Goal: Information Seeking & Learning: Learn about a topic

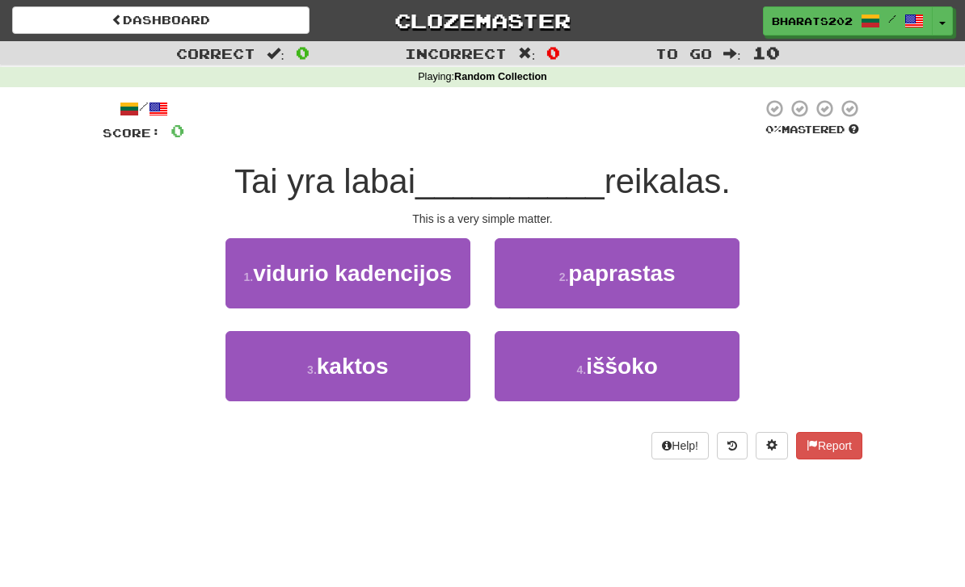
click at [623, 271] on span "paprastas" at bounding box center [621, 273] width 107 height 25
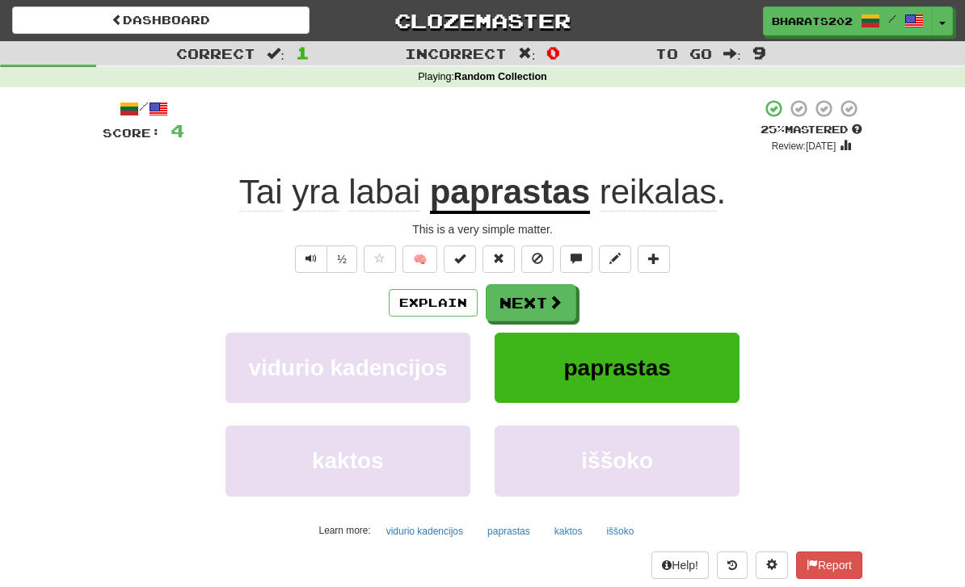
click at [517, 294] on button "Next" at bounding box center [530, 302] width 90 height 37
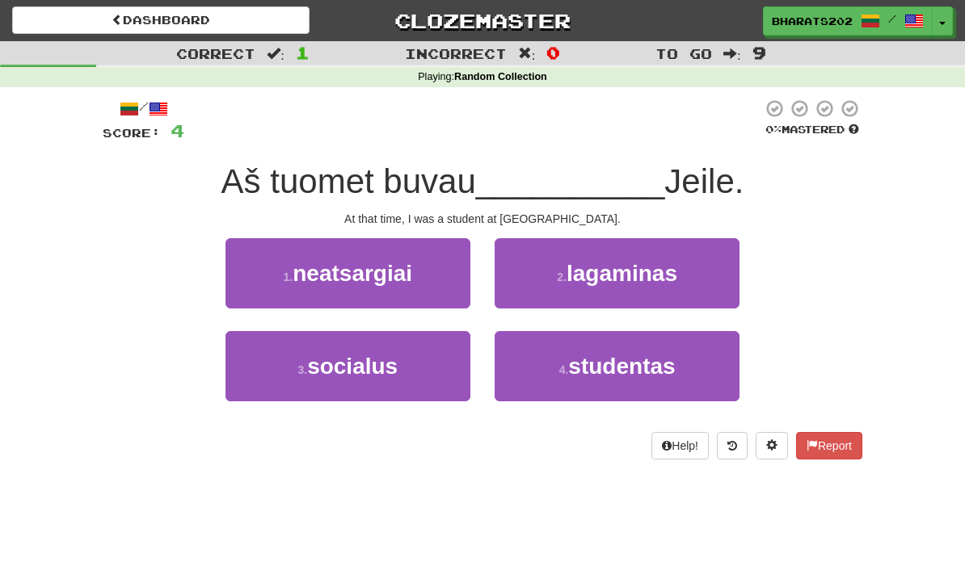
click at [561, 368] on small "4 ." at bounding box center [564, 370] width 10 height 13
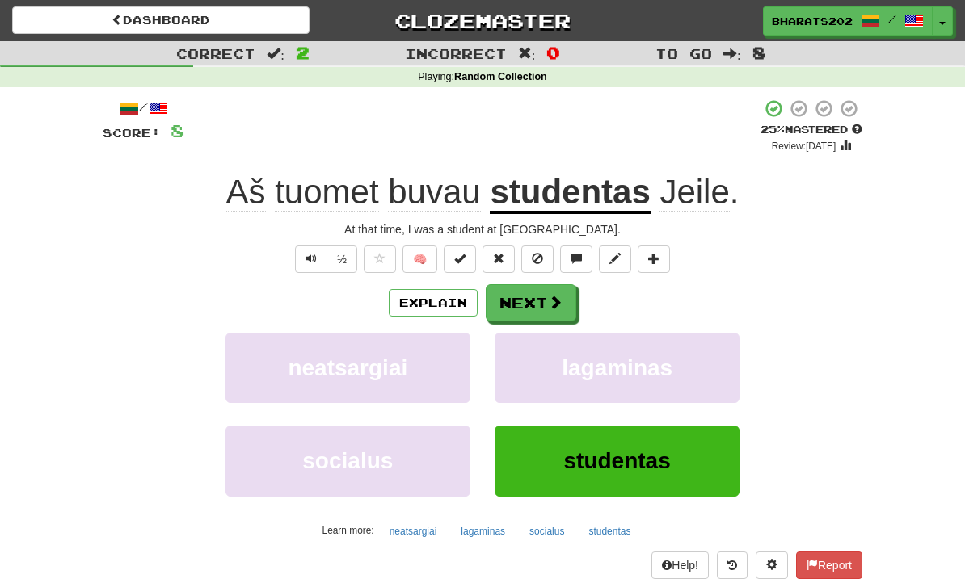
click at [540, 295] on button "Next" at bounding box center [530, 302] width 90 height 37
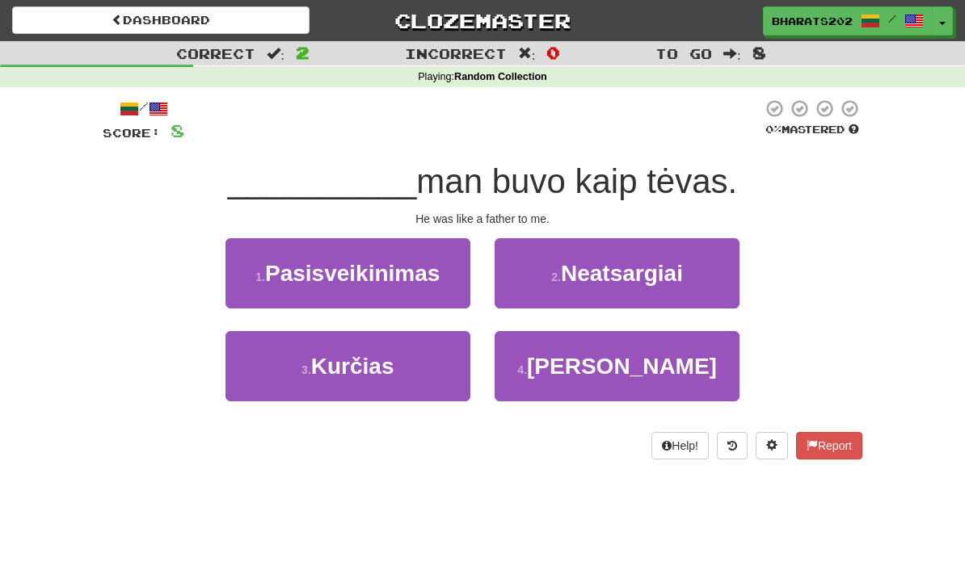
click at [573, 367] on button "4 . Jis" at bounding box center [616, 366] width 245 height 70
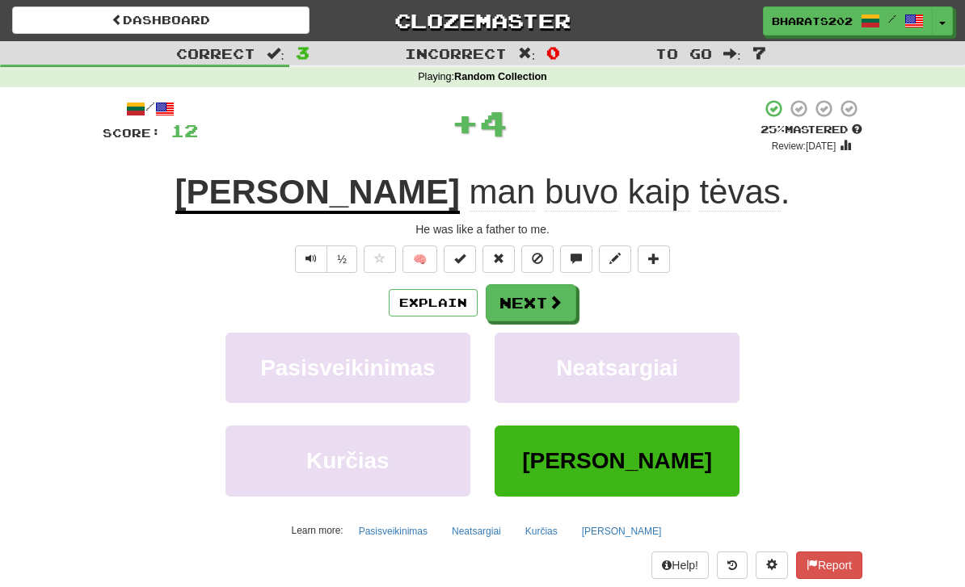
click at [528, 291] on button "Next" at bounding box center [530, 302] width 90 height 37
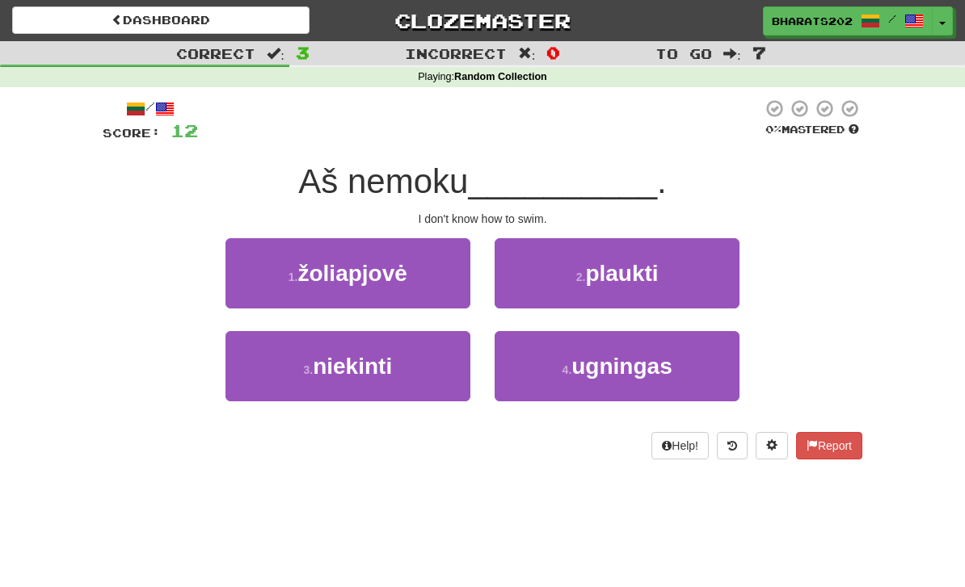
click at [603, 265] on span "plaukti" at bounding box center [621, 273] width 73 height 25
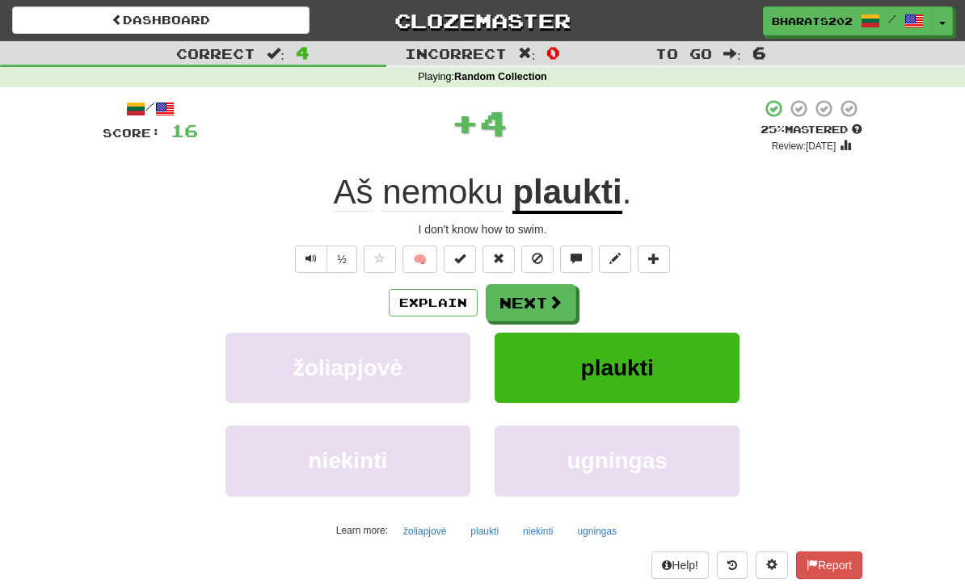
click at [523, 287] on button "Next" at bounding box center [530, 302] width 90 height 37
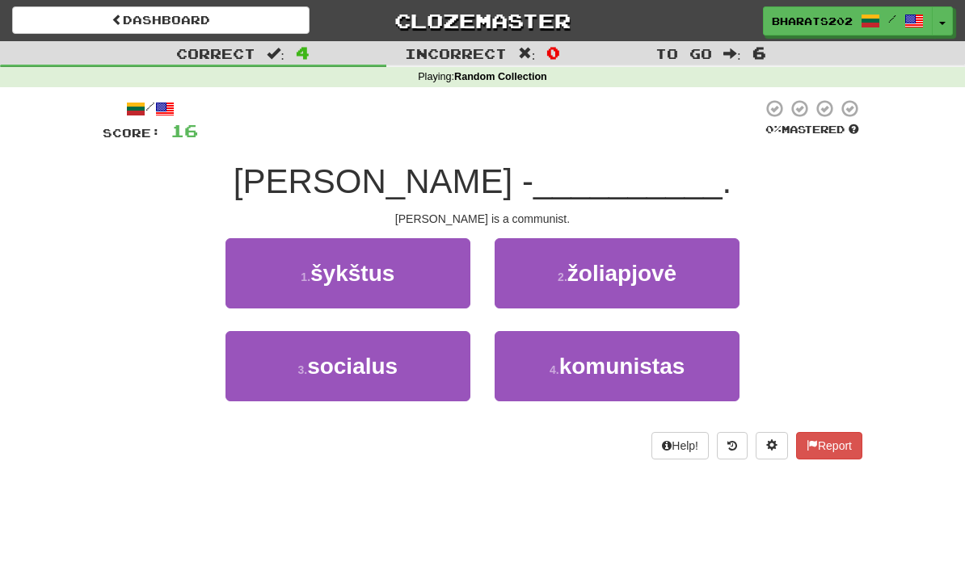
click at [543, 367] on button "4 . komunistas" at bounding box center [616, 366] width 245 height 70
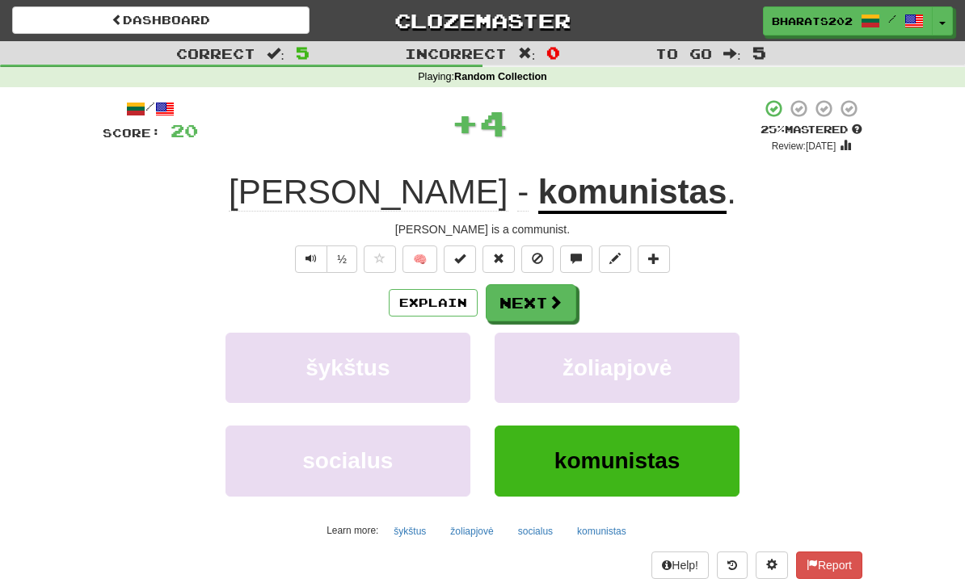
click at [536, 292] on button "Next" at bounding box center [530, 302] width 90 height 37
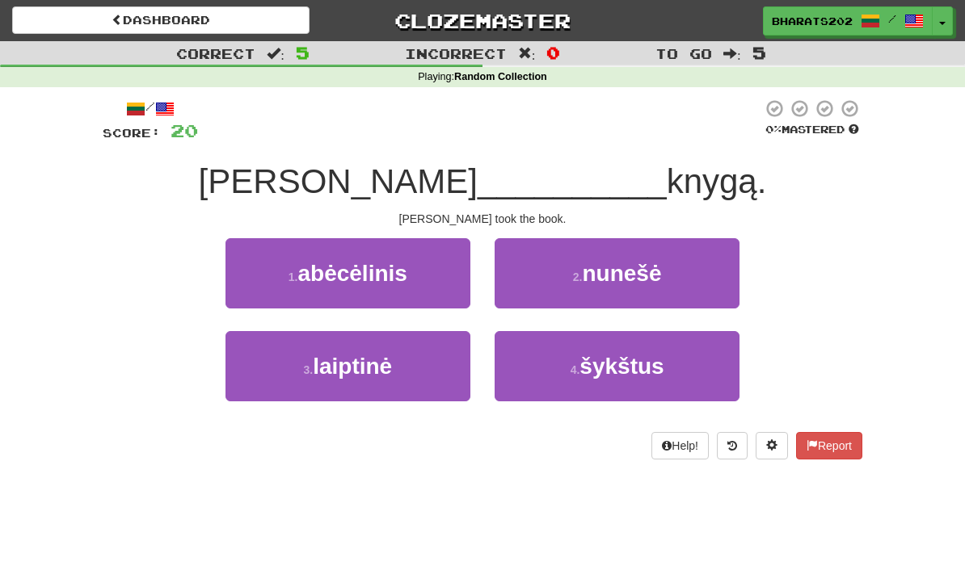
click at [582, 256] on button "2 . [GEOGRAPHIC_DATA]" at bounding box center [616, 273] width 245 height 70
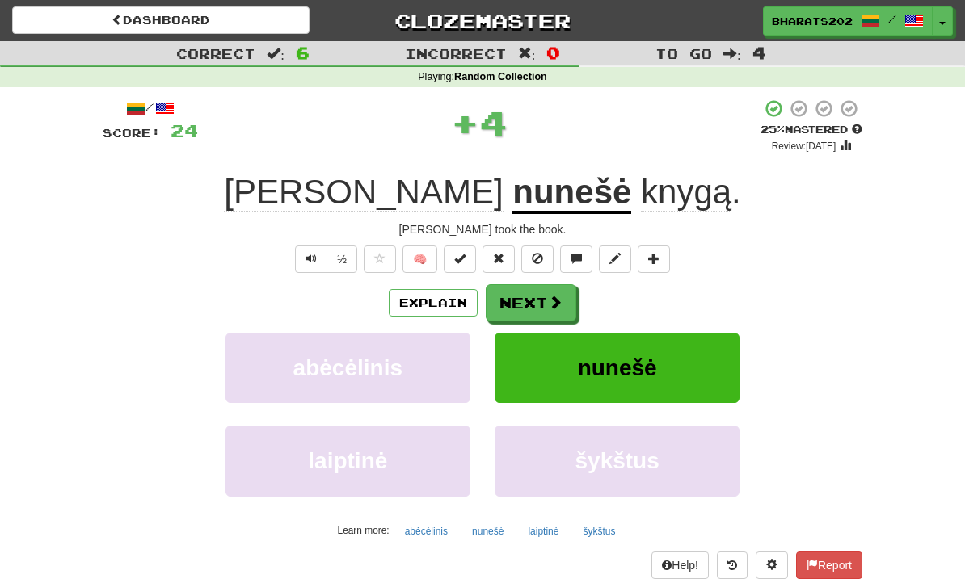
click at [527, 305] on button "Next" at bounding box center [530, 302] width 90 height 37
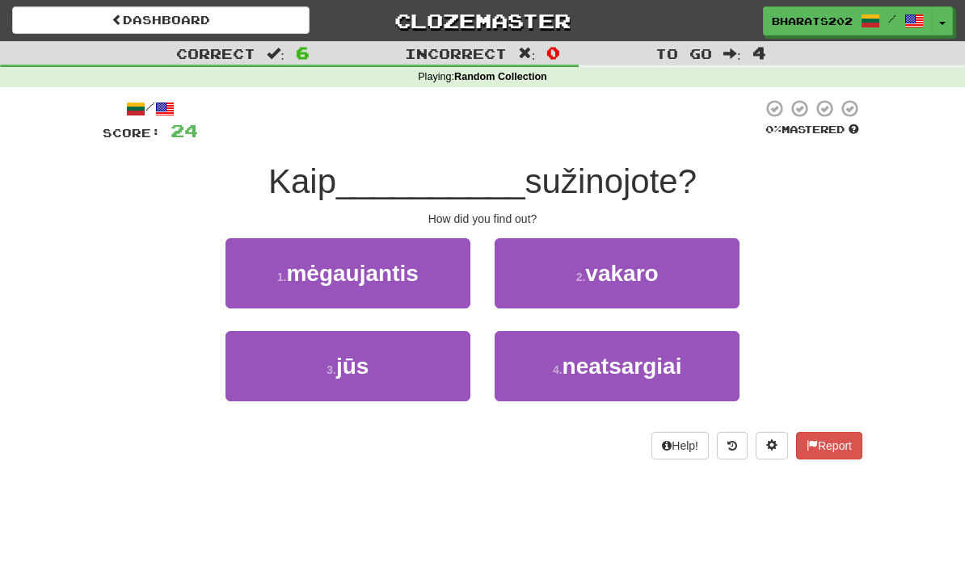
click at [395, 368] on button "3 . jūs" at bounding box center [347, 366] width 245 height 70
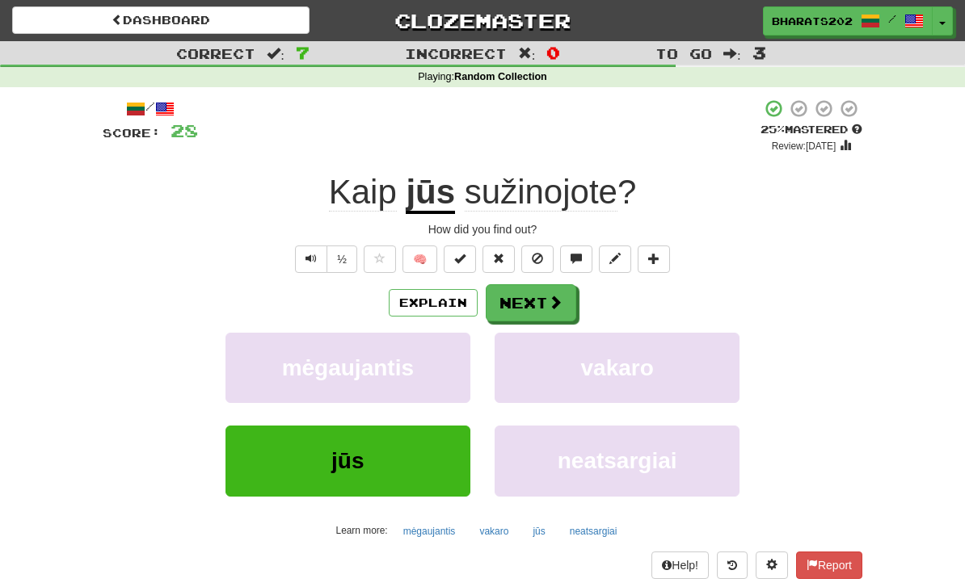
click at [536, 291] on button "Next" at bounding box center [530, 302] width 90 height 37
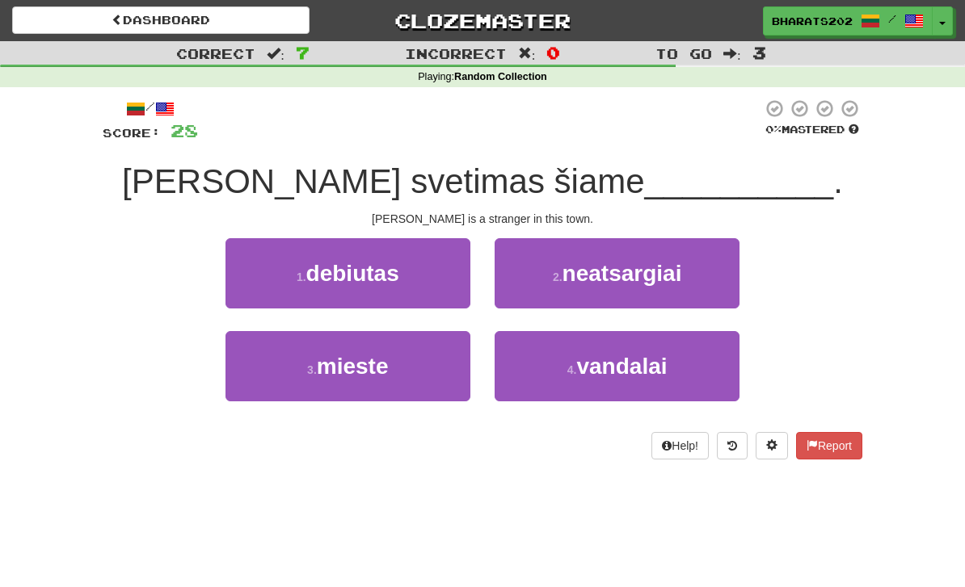
click at [357, 363] on span "mieste" at bounding box center [353, 366] width 72 height 25
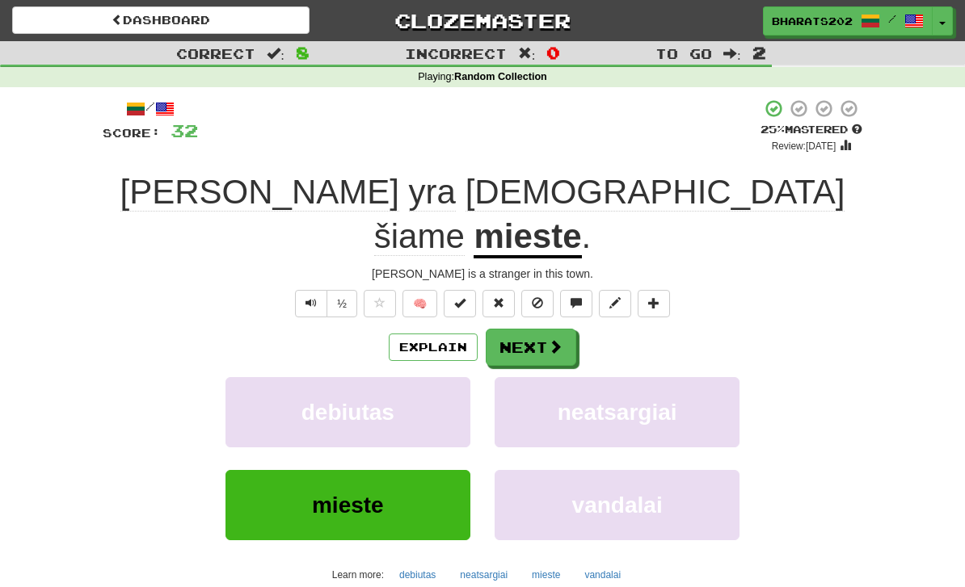
click at [532, 329] on button "Next" at bounding box center [530, 347] width 90 height 37
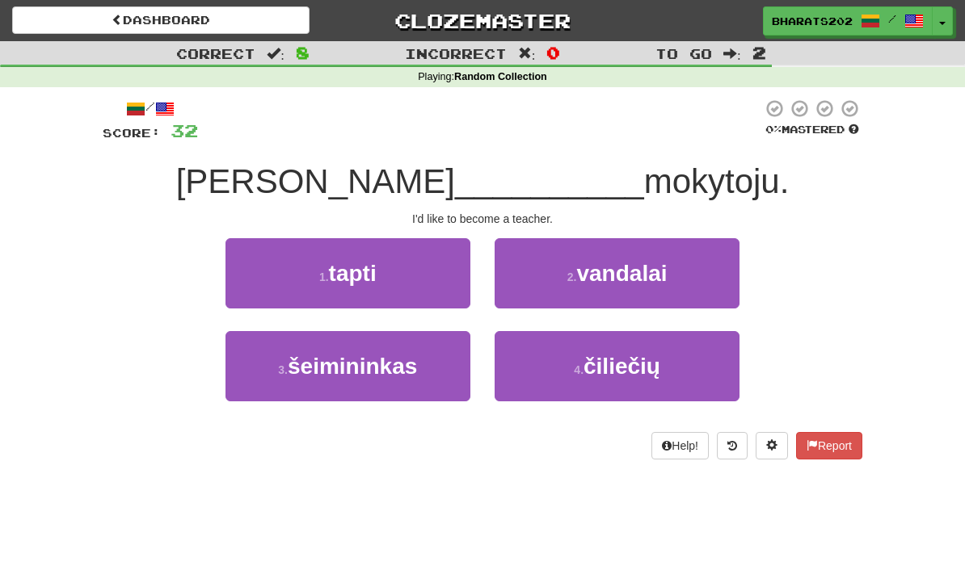
click at [391, 295] on button "1 . tapti" at bounding box center [347, 273] width 245 height 70
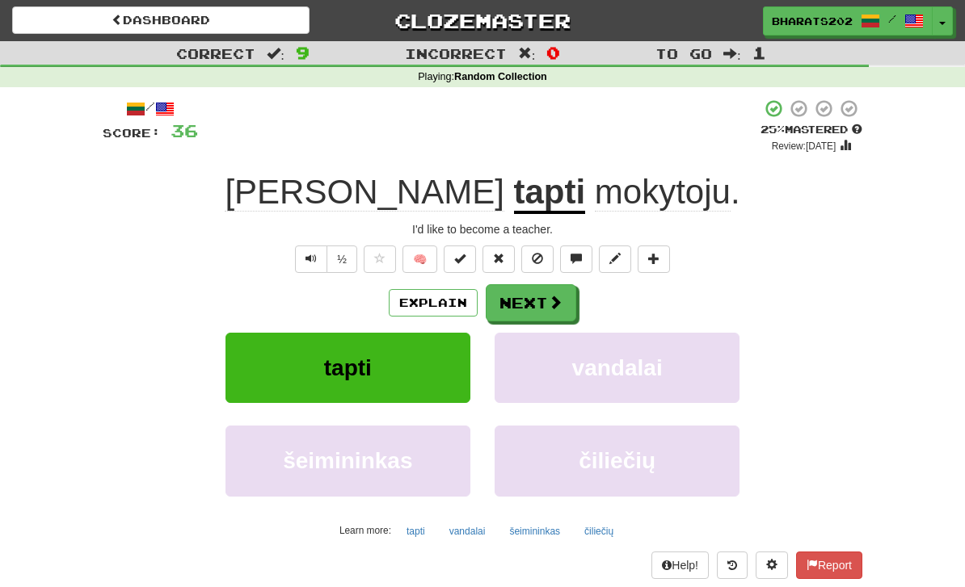
click at [546, 294] on button "Next" at bounding box center [530, 302] width 90 height 37
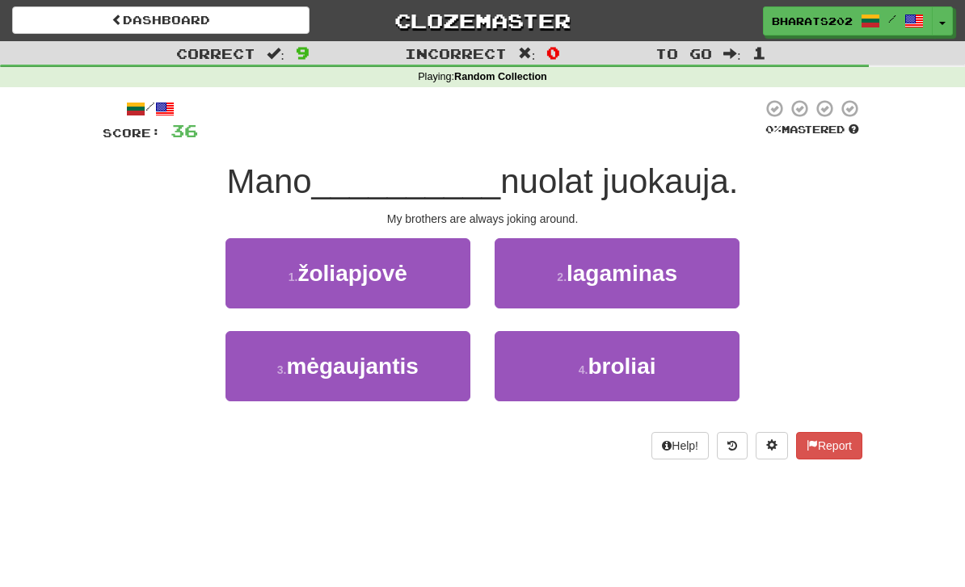
click at [556, 372] on button "4 . broliai" at bounding box center [616, 366] width 245 height 70
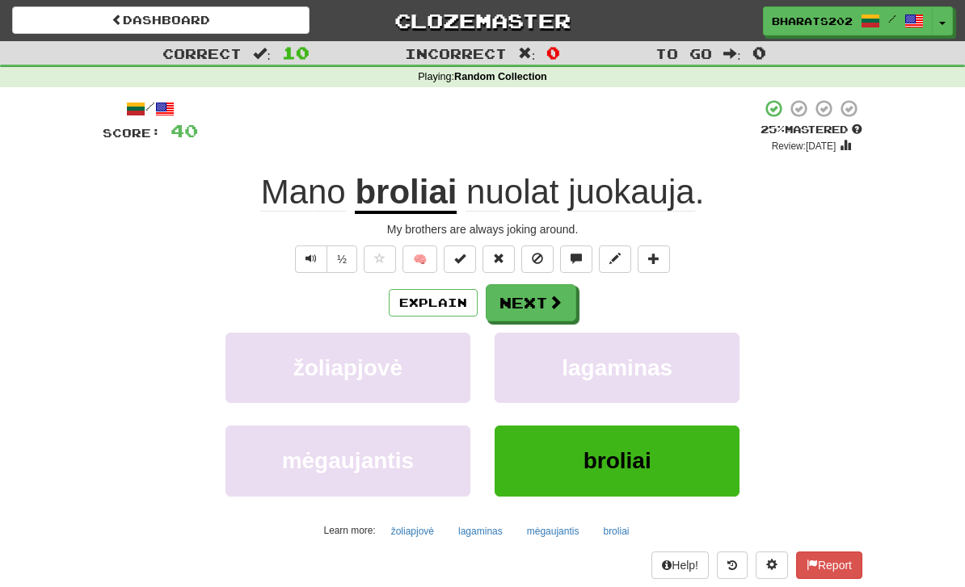
click at [533, 295] on button "Next" at bounding box center [530, 302] width 90 height 37
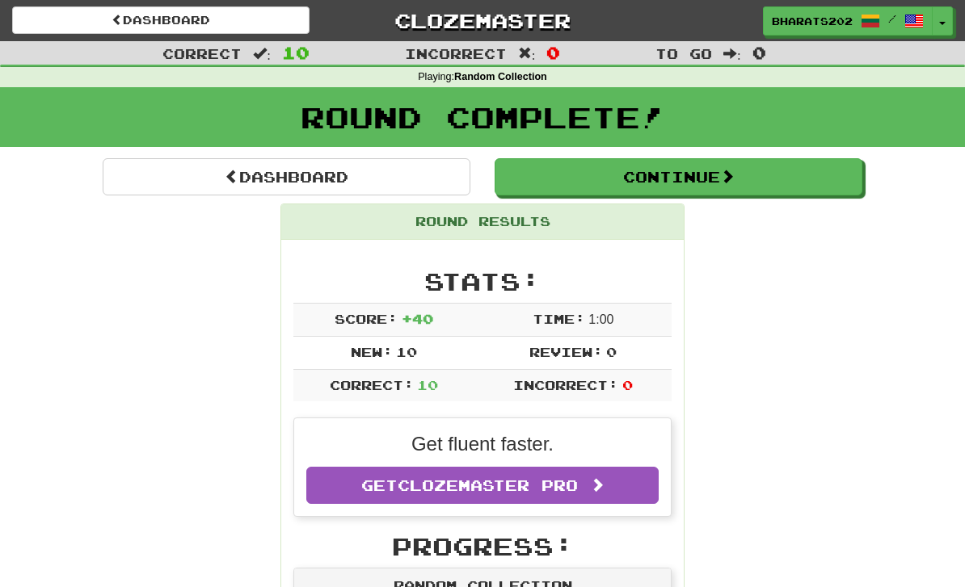
click at [696, 169] on button "Continue" at bounding box center [678, 176] width 368 height 37
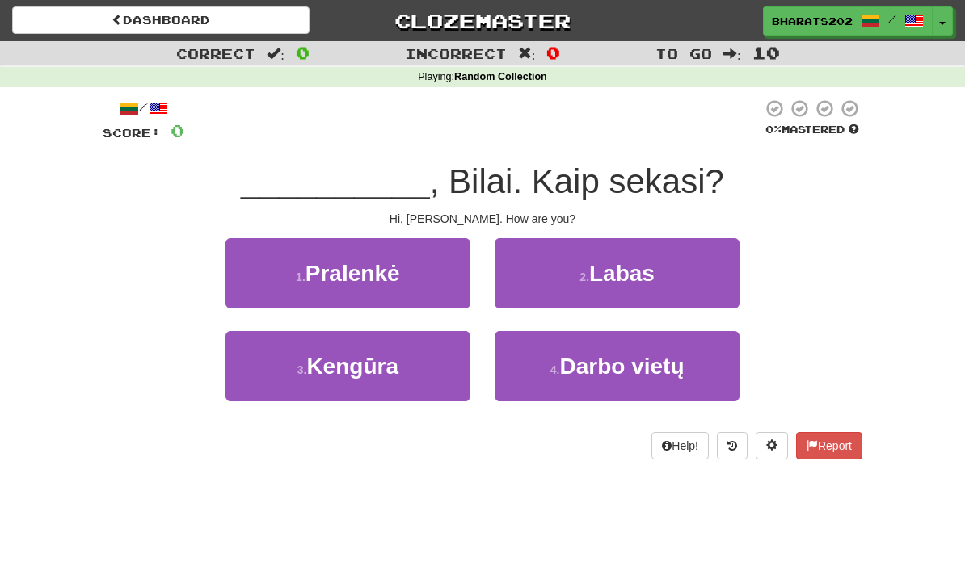
click at [570, 255] on button "2 . Labas" at bounding box center [616, 273] width 245 height 70
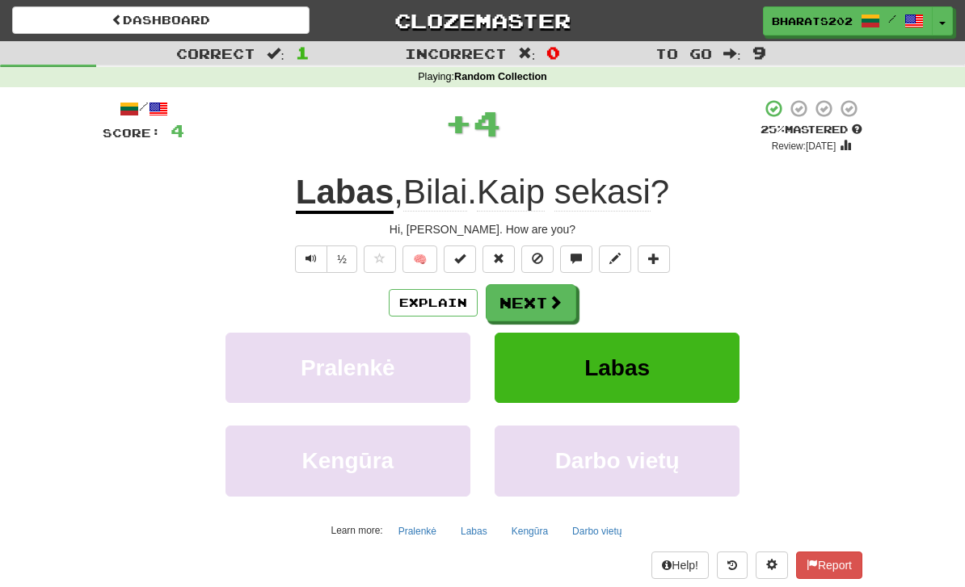
click at [522, 301] on button "Next" at bounding box center [530, 302] width 90 height 37
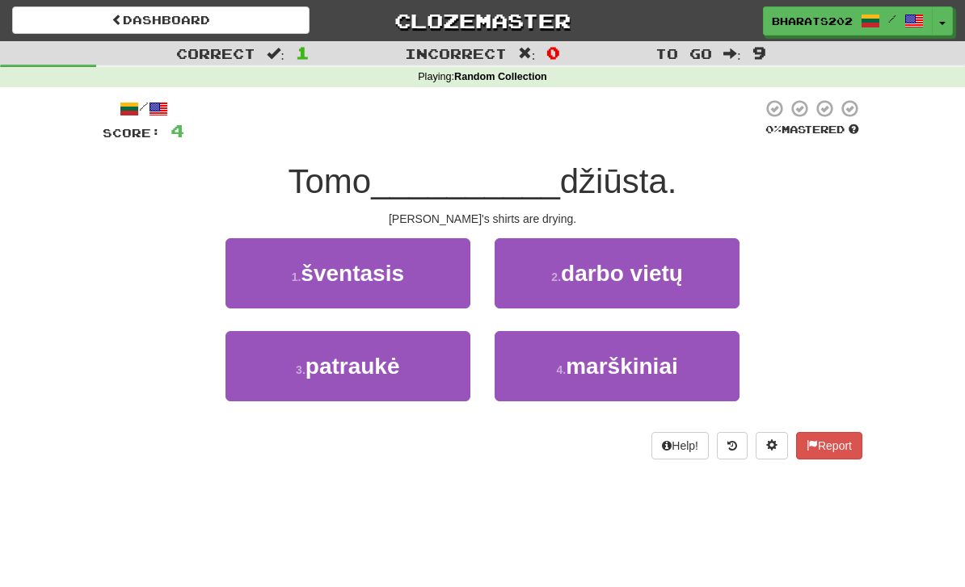
click at [579, 368] on span "marškiniai" at bounding box center [621, 366] width 112 height 25
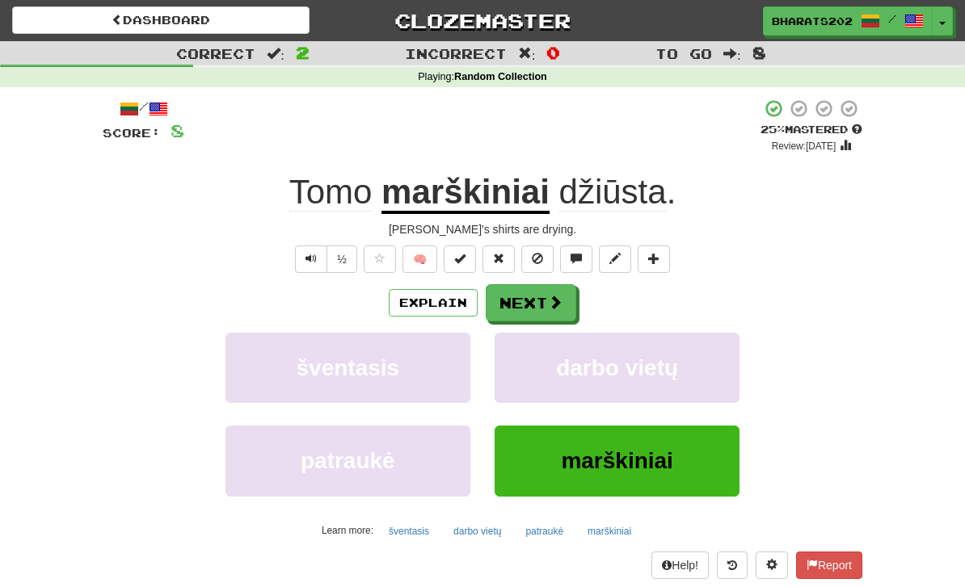
click at [543, 305] on button "Next" at bounding box center [530, 302] width 90 height 37
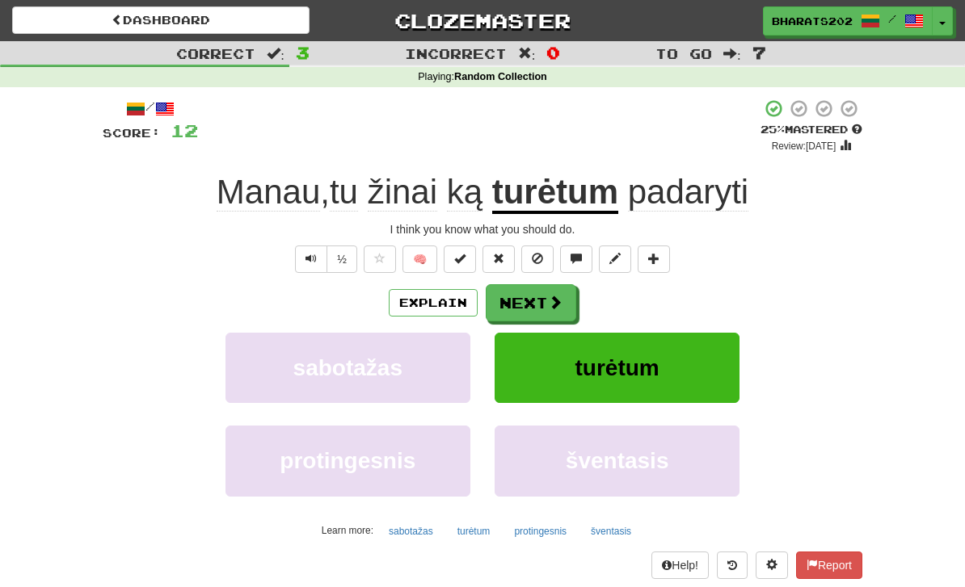
click at [525, 293] on button "Next" at bounding box center [530, 302] width 90 height 37
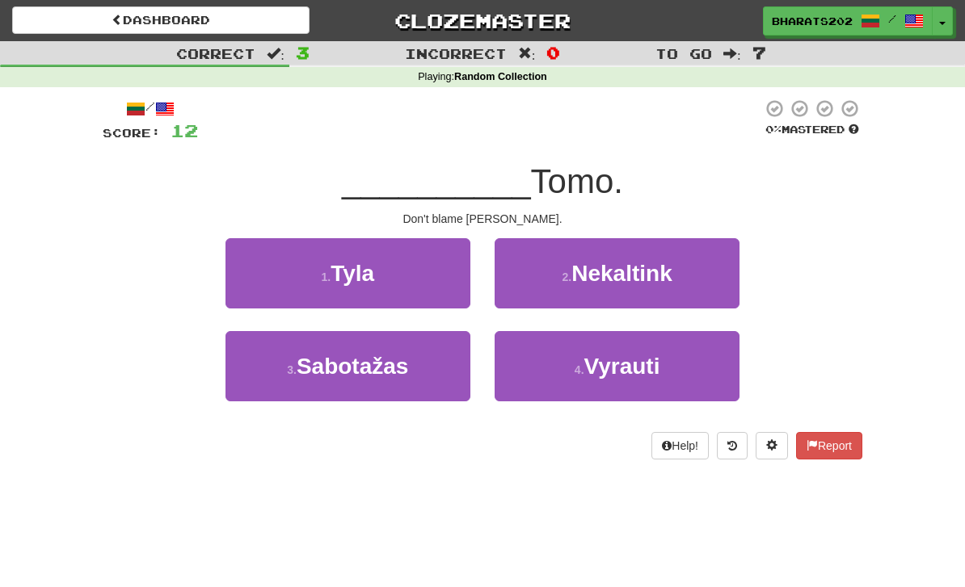
click at [658, 278] on span "Nekaltink" at bounding box center [621, 273] width 101 height 25
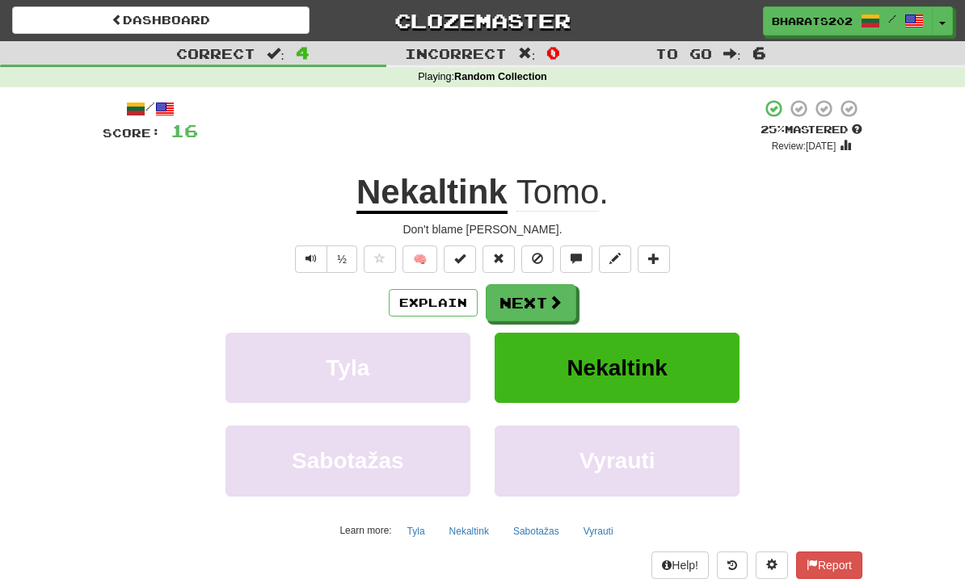
click at [549, 296] on span at bounding box center [555, 302] width 15 height 15
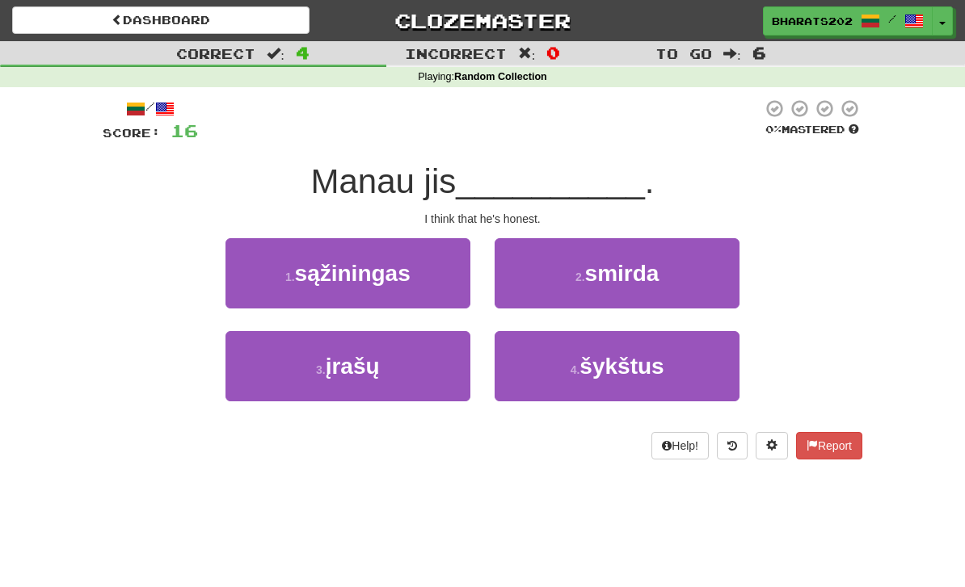
click at [423, 280] on button "1 . sąžiningas" at bounding box center [347, 273] width 245 height 70
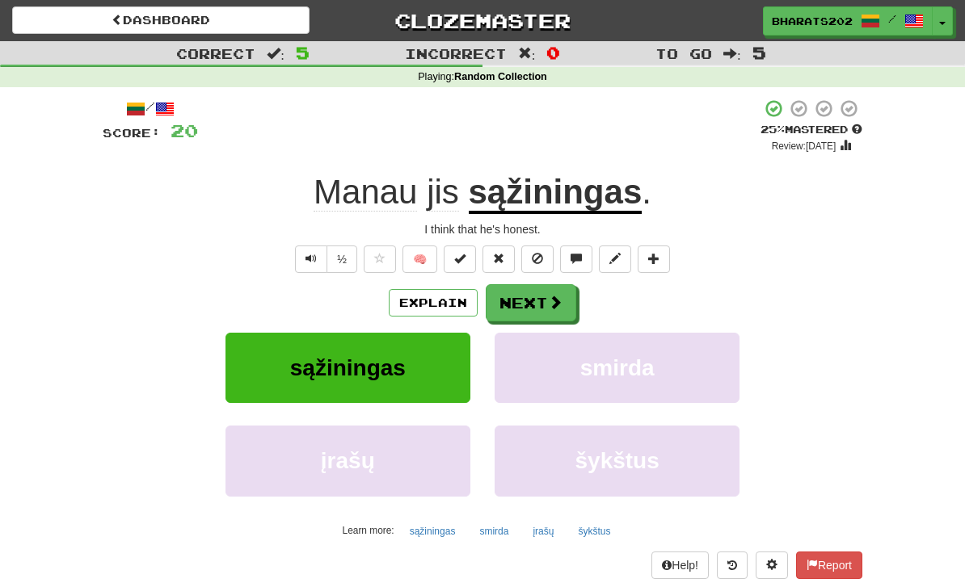
click at [528, 290] on button "Next" at bounding box center [530, 302] width 90 height 37
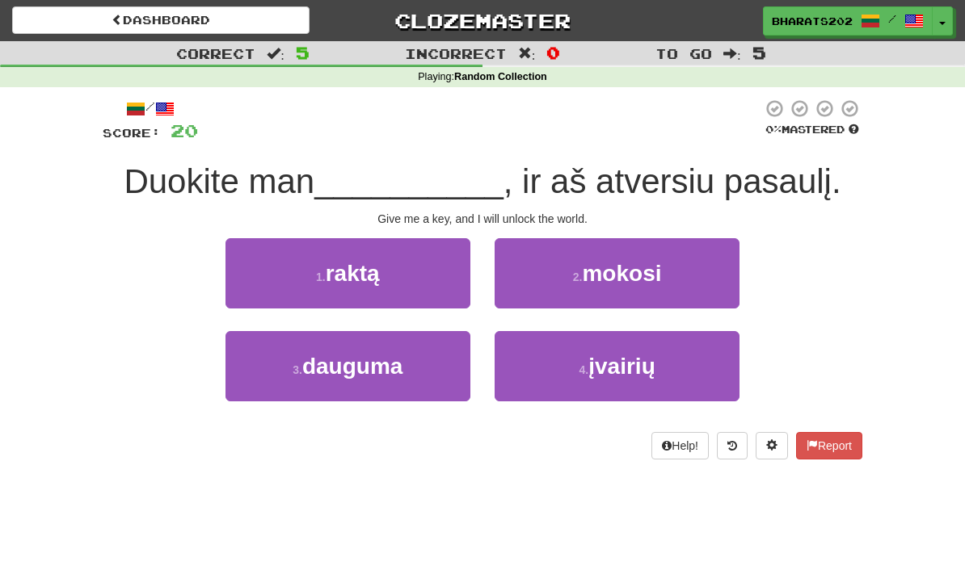
click at [351, 275] on span "raktą" at bounding box center [353, 273] width 54 height 25
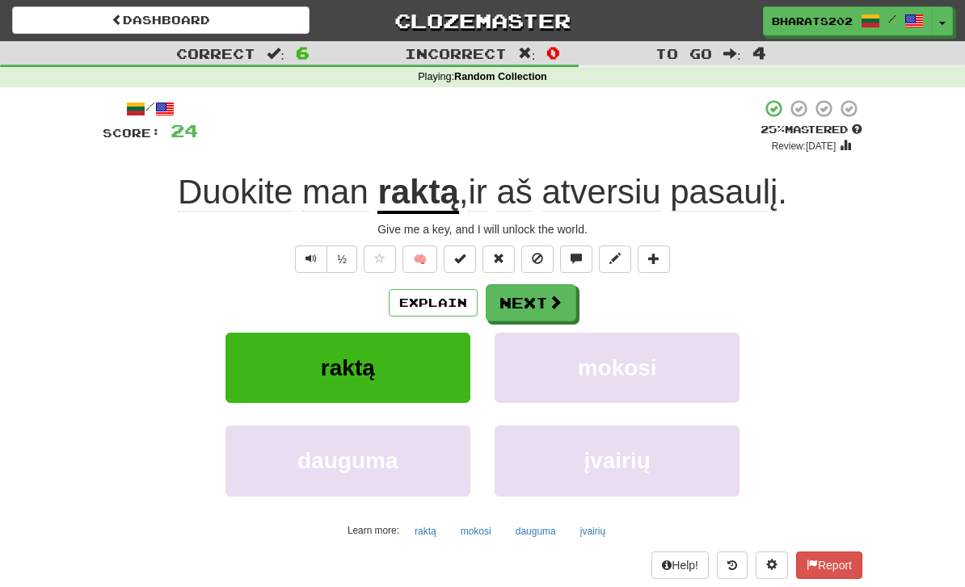
click at [527, 292] on button "Next" at bounding box center [530, 302] width 90 height 37
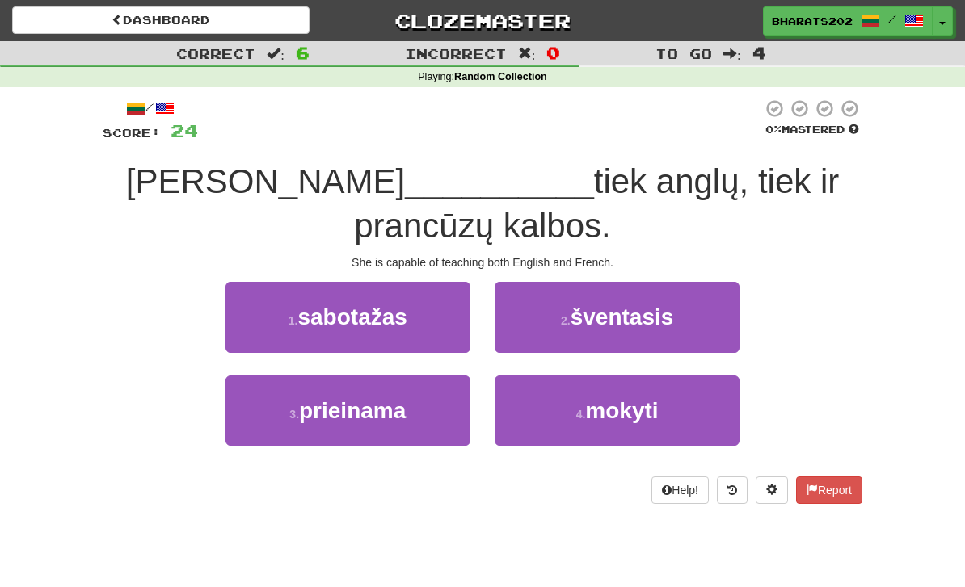
click at [564, 423] on button "4 . mokyti" at bounding box center [616, 411] width 245 height 70
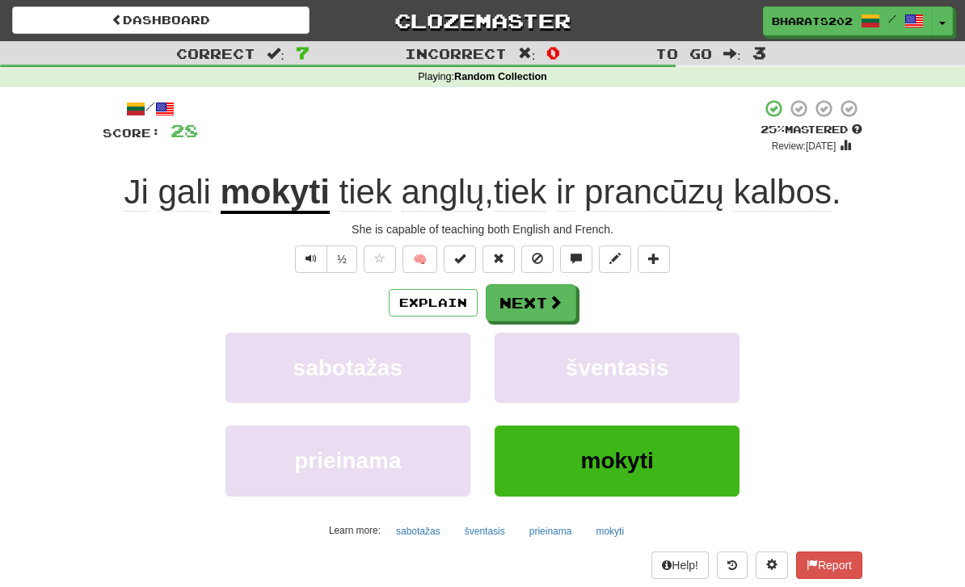
click at [551, 307] on span at bounding box center [555, 302] width 15 height 15
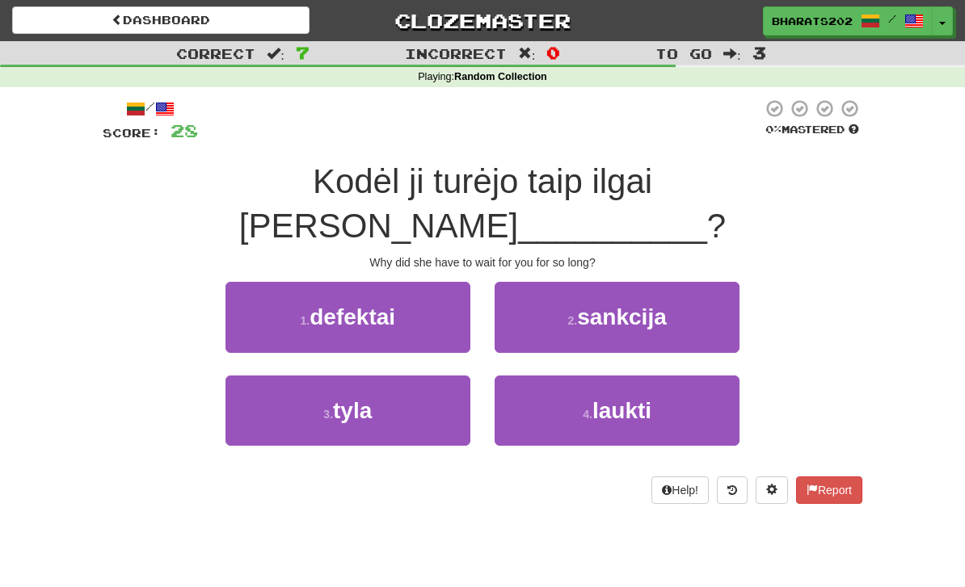
click at [603, 398] on span "laukti" at bounding box center [621, 410] width 59 height 25
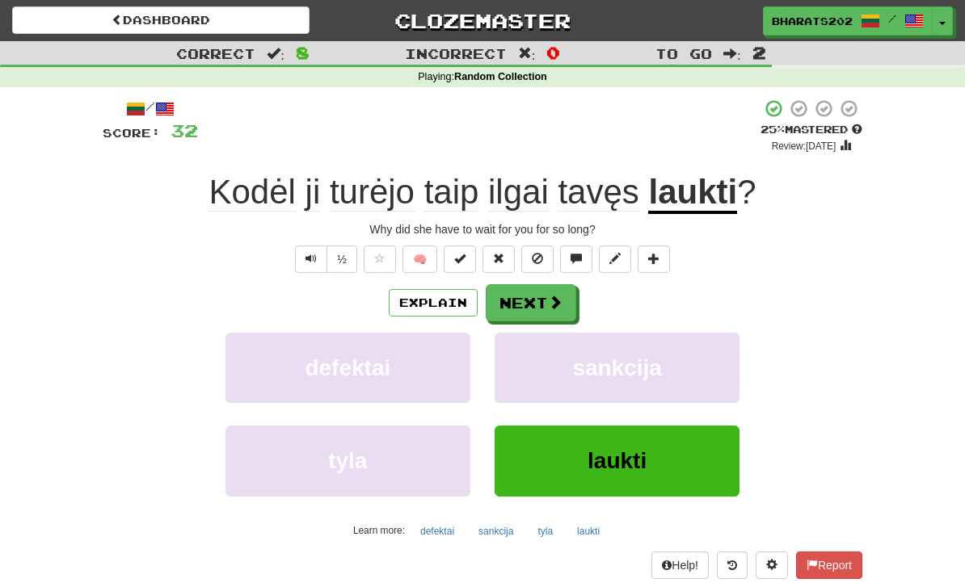
click at [556, 296] on span at bounding box center [555, 302] width 15 height 15
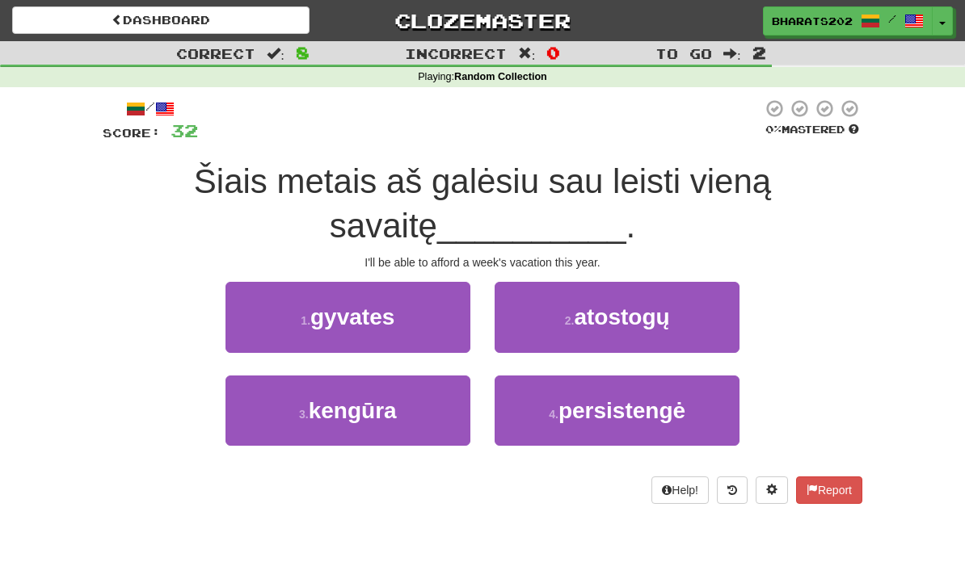
click at [578, 330] on button "2 . atostogų" at bounding box center [616, 317] width 245 height 70
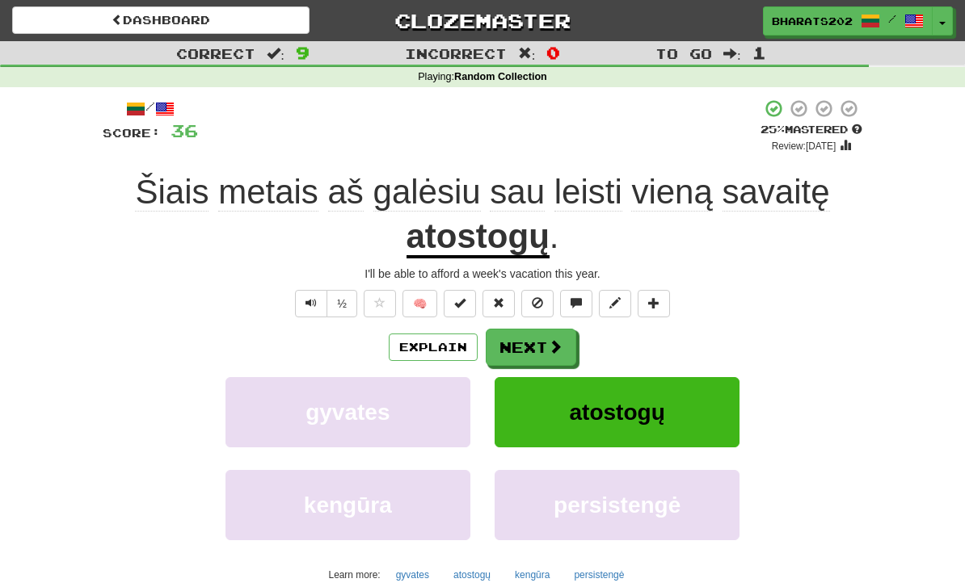
click at [531, 349] on button "Next" at bounding box center [530, 347] width 90 height 37
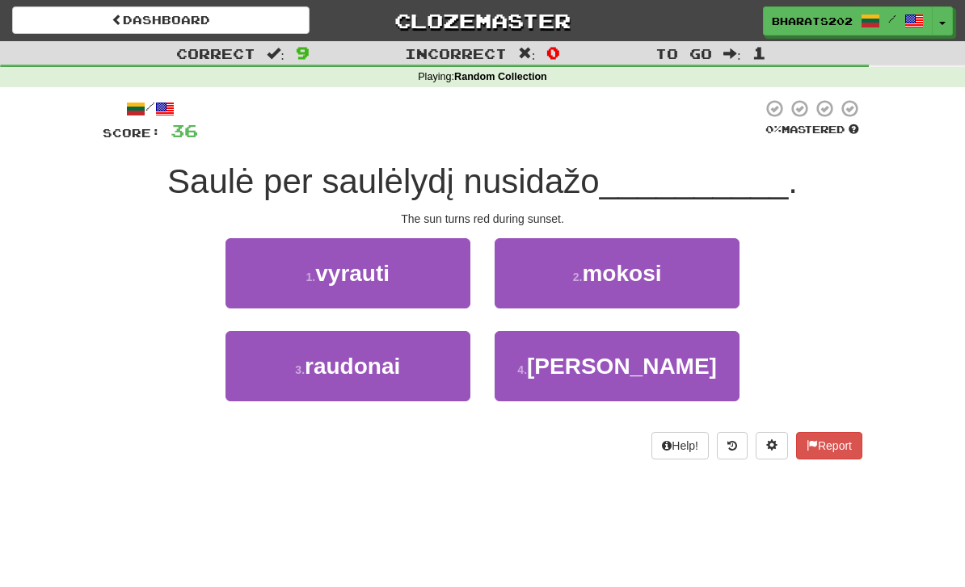
click at [364, 377] on span "raudonai" at bounding box center [352, 366] width 95 height 25
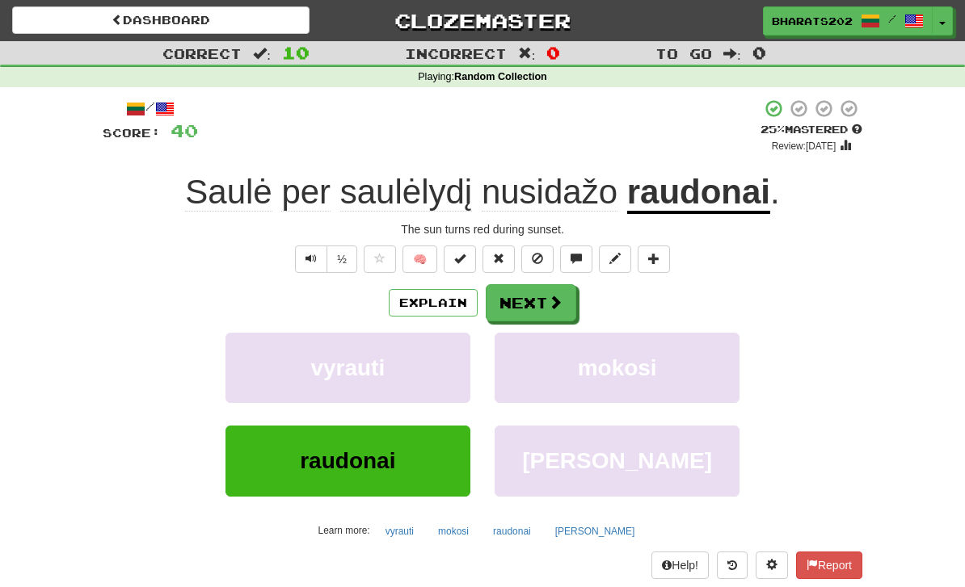
click at [540, 302] on button "Next" at bounding box center [530, 302] width 90 height 37
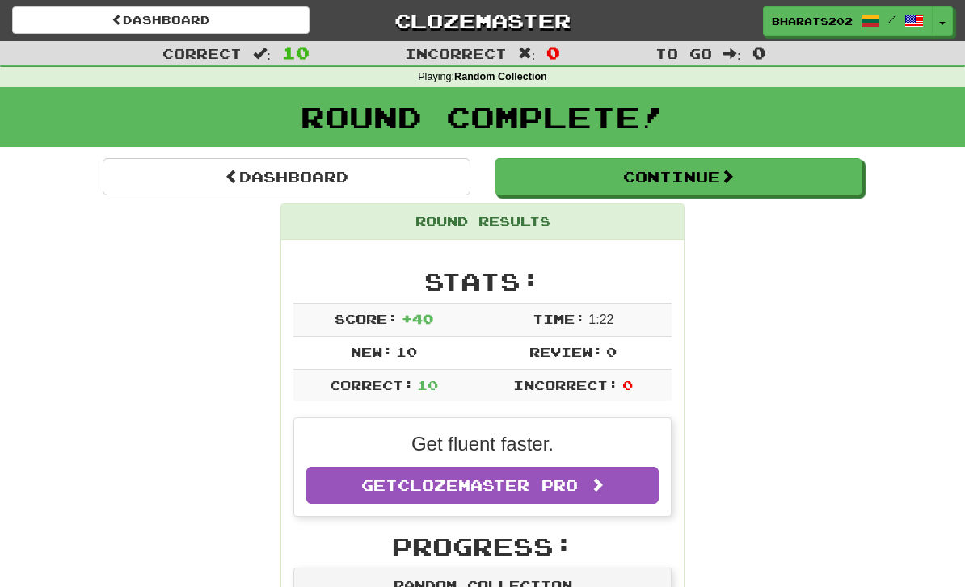
click at [556, 177] on button "Continue" at bounding box center [678, 176] width 368 height 37
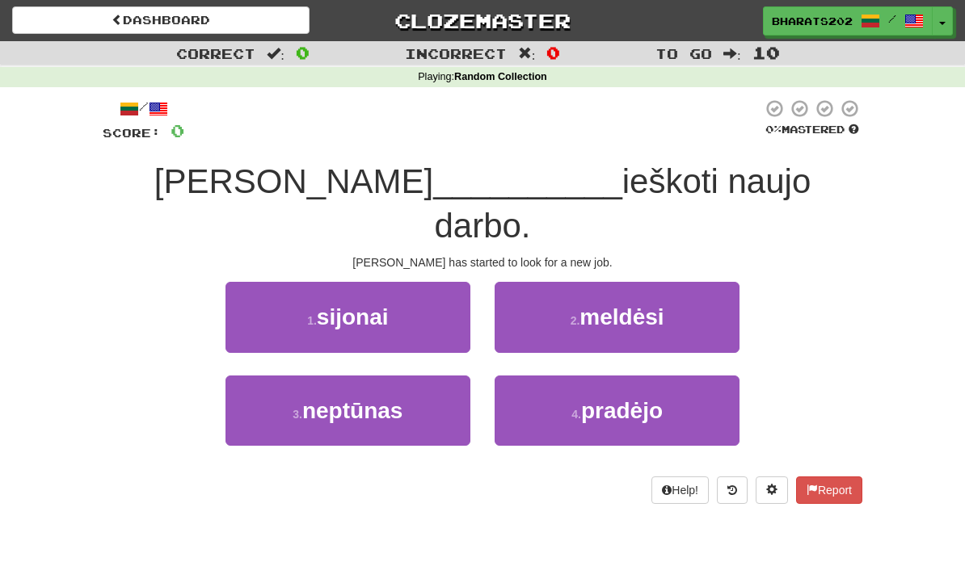
click at [540, 376] on button "4 . pradėjo" at bounding box center [616, 411] width 245 height 70
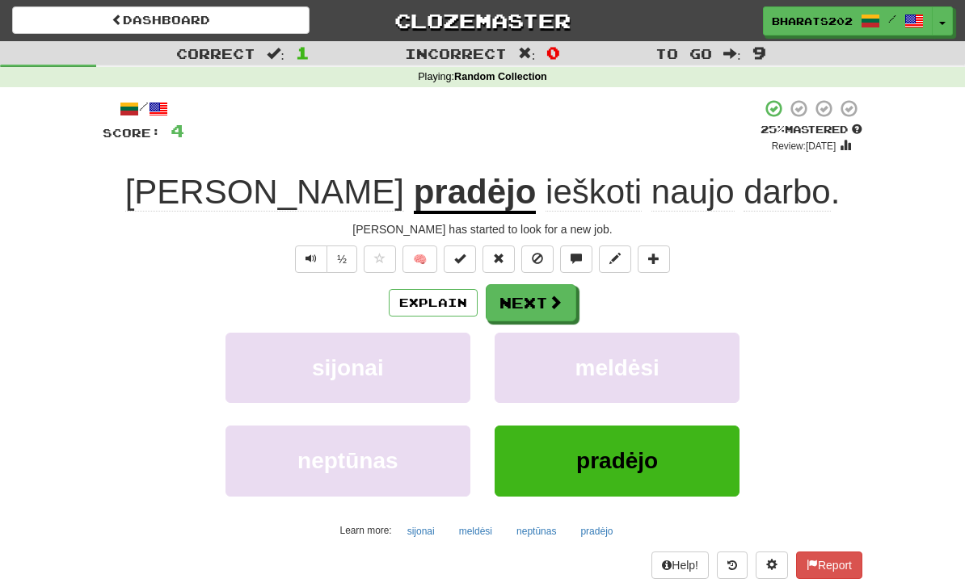
click at [528, 301] on button "Next" at bounding box center [530, 302] width 90 height 37
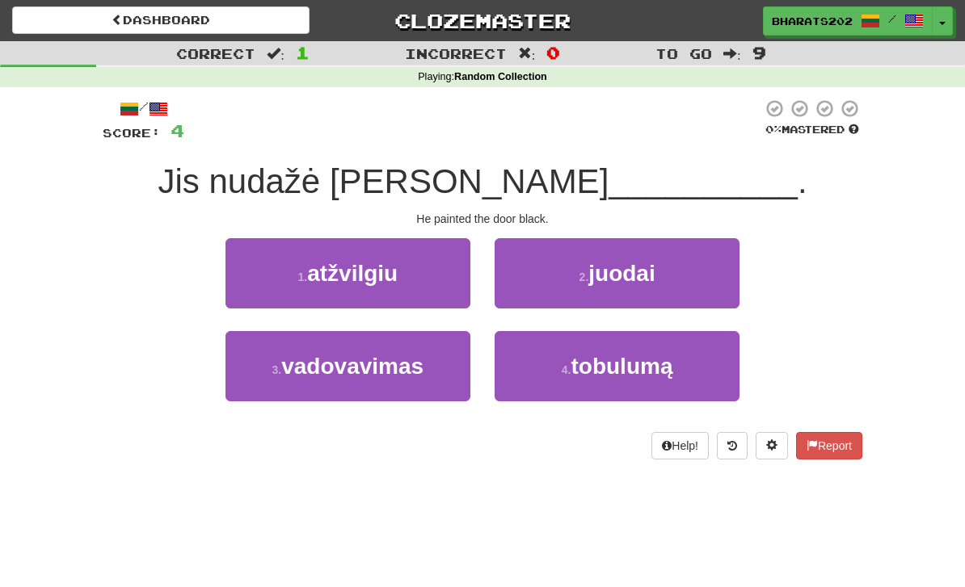
click at [628, 255] on button "2 . juodai" at bounding box center [616, 273] width 245 height 70
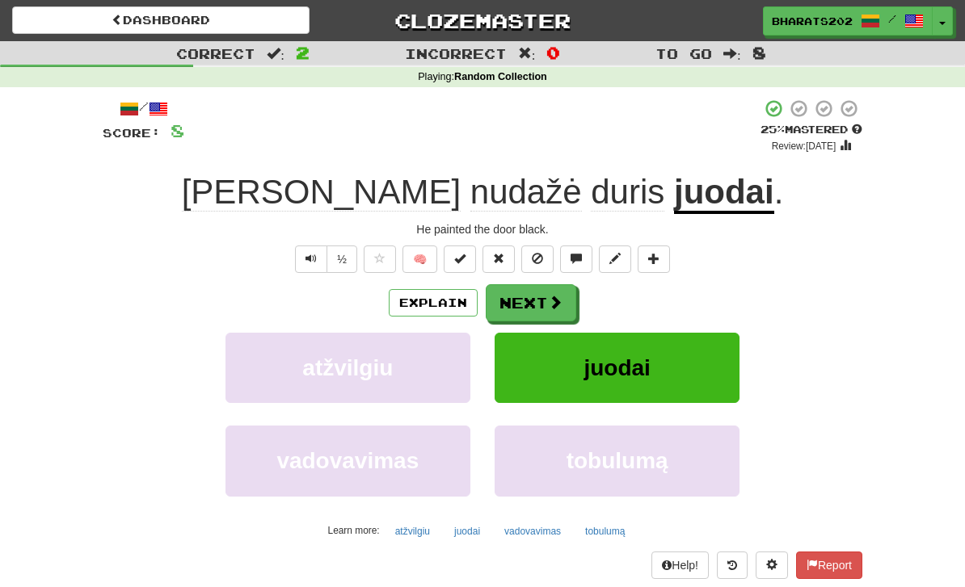
click at [544, 294] on button "Next" at bounding box center [530, 302] width 90 height 37
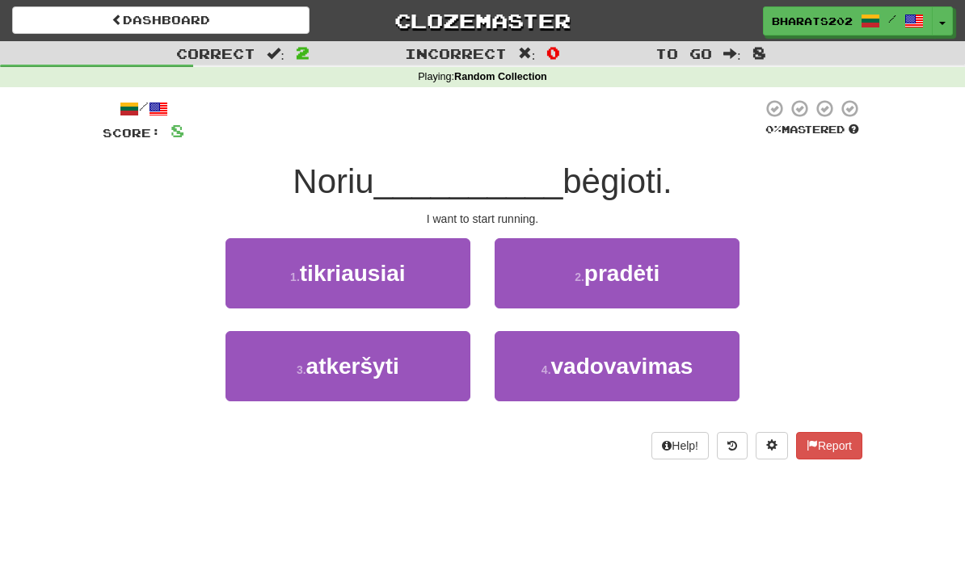
click at [687, 257] on button "2 . pradėti" at bounding box center [616, 273] width 245 height 70
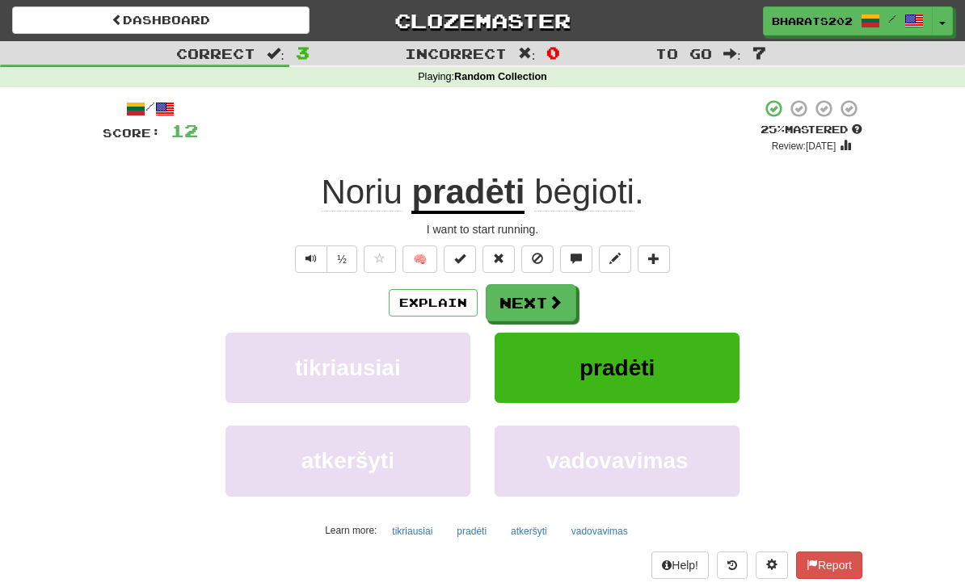
click at [511, 296] on button "Next" at bounding box center [530, 302] width 90 height 37
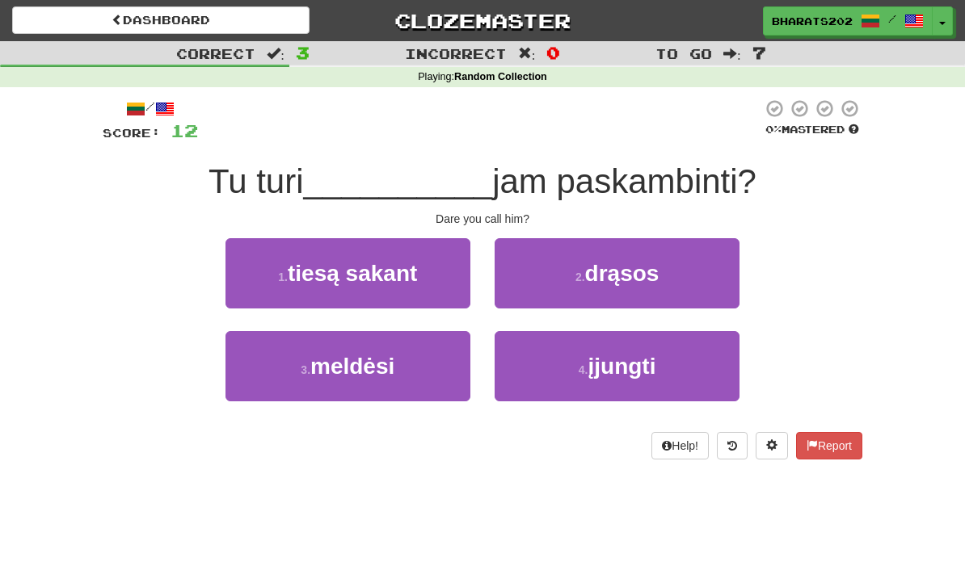
click at [552, 274] on button "2 . drąsos" at bounding box center [616, 273] width 245 height 70
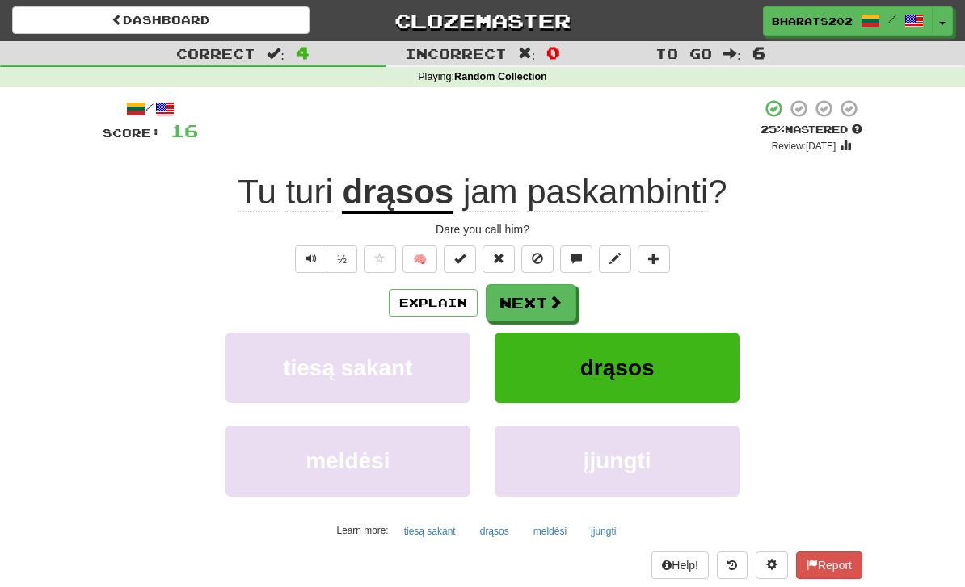
click at [553, 307] on span at bounding box center [555, 302] width 15 height 15
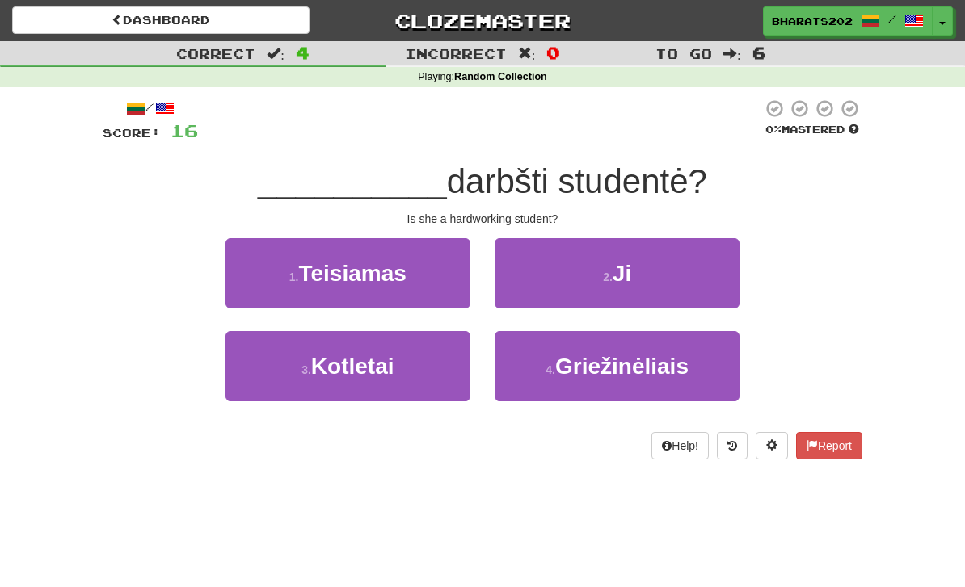
click at [587, 284] on button "2 . Ji" at bounding box center [616, 273] width 245 height 70
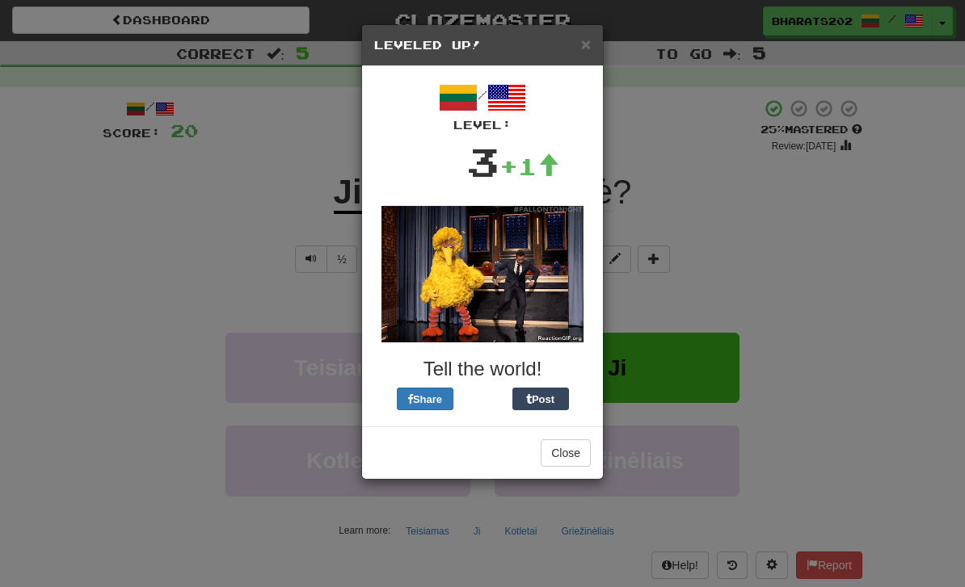
click at [573, 450] on button "Close" at bounding box center [565, 452] width 50 height 27
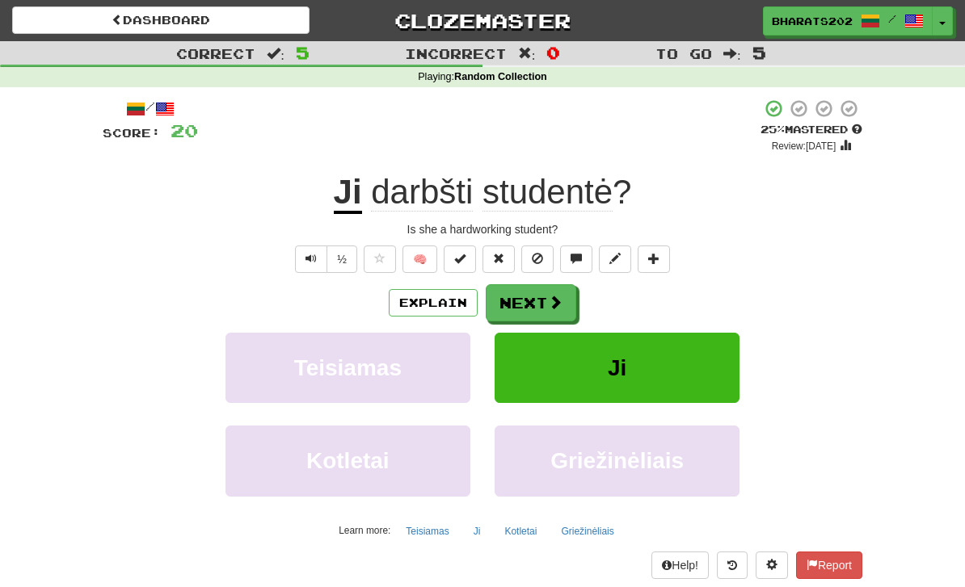
click at [532, 293] on button "Next" at bounding box center [530, 302] width 90 height 37
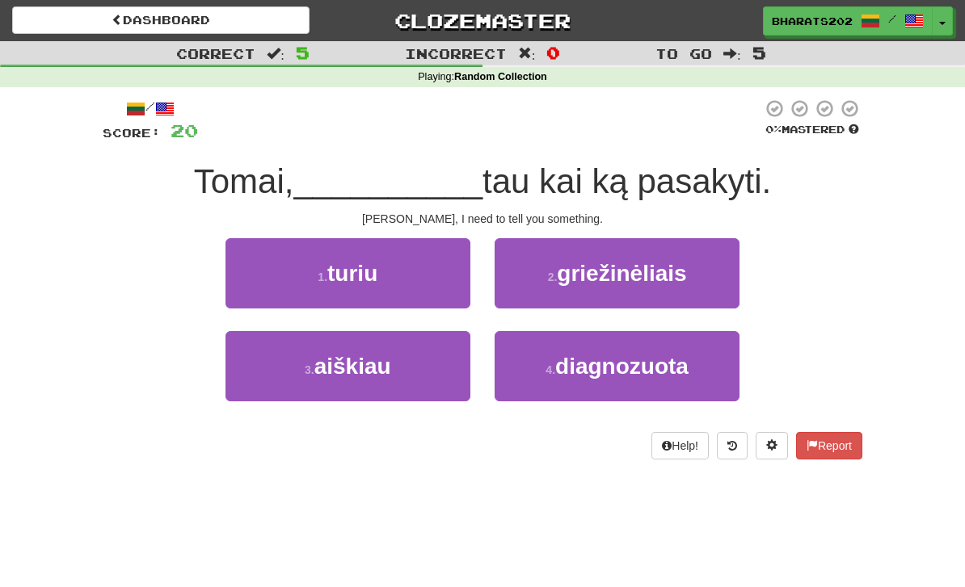
click at [331, 261] on span "turiu" at bounding box center [352, 273] width 50 height 25
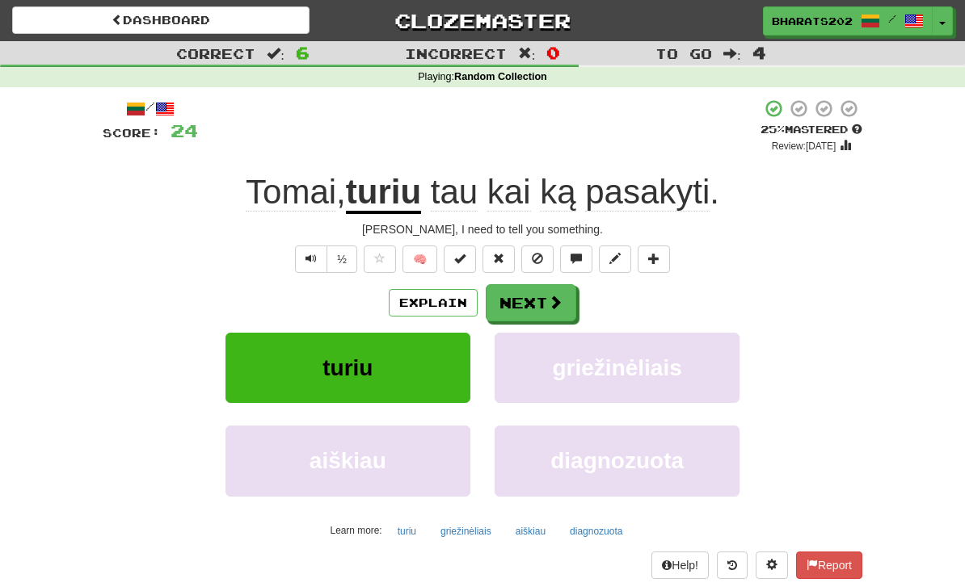
click at [526, 296] on button "Next" at bounding box center [530, 302] width 90 height 37
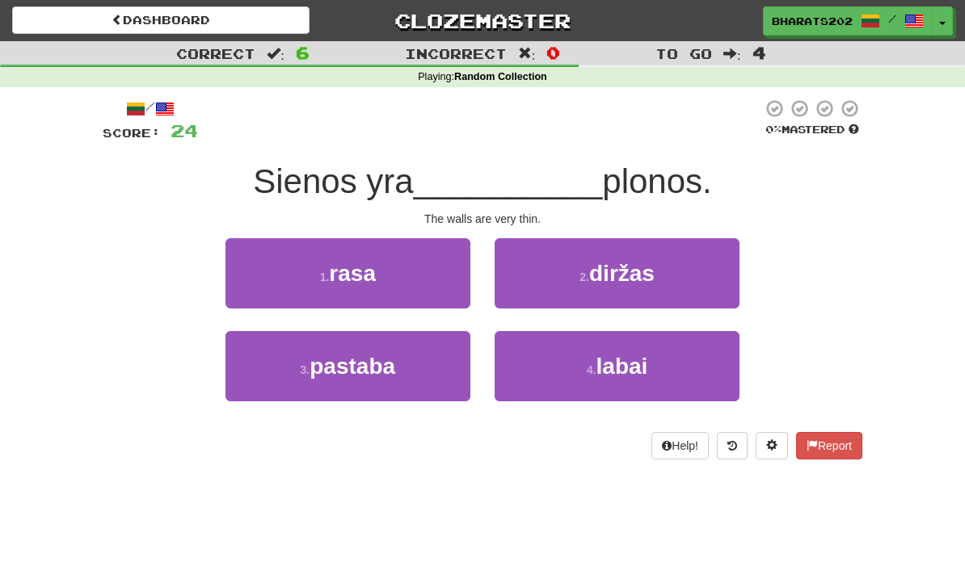
click at [554, 368] on button "4 . labai" at bounding box center [616, 366] width 245 height 70
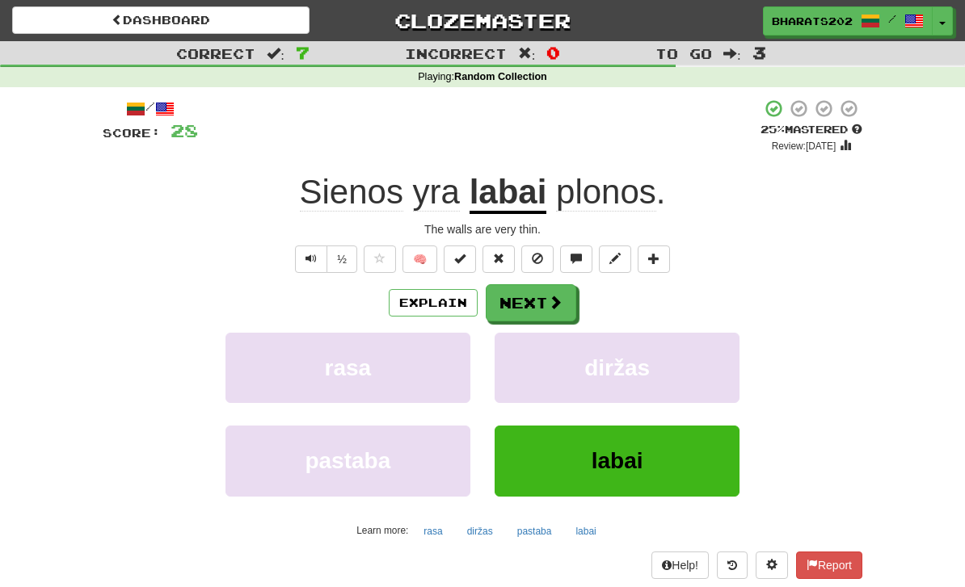
click at [511, 296] on button "Next" at bounding box center [530, 302] width 90 height 37
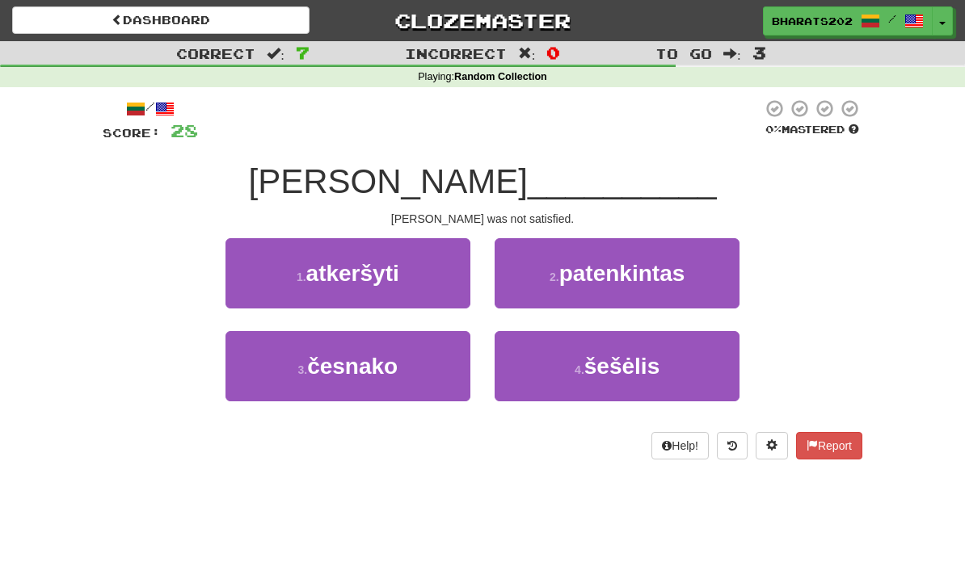
click at [589, 271] on span "patenkintas" at bounding box center [622, 273] width 126 height 25
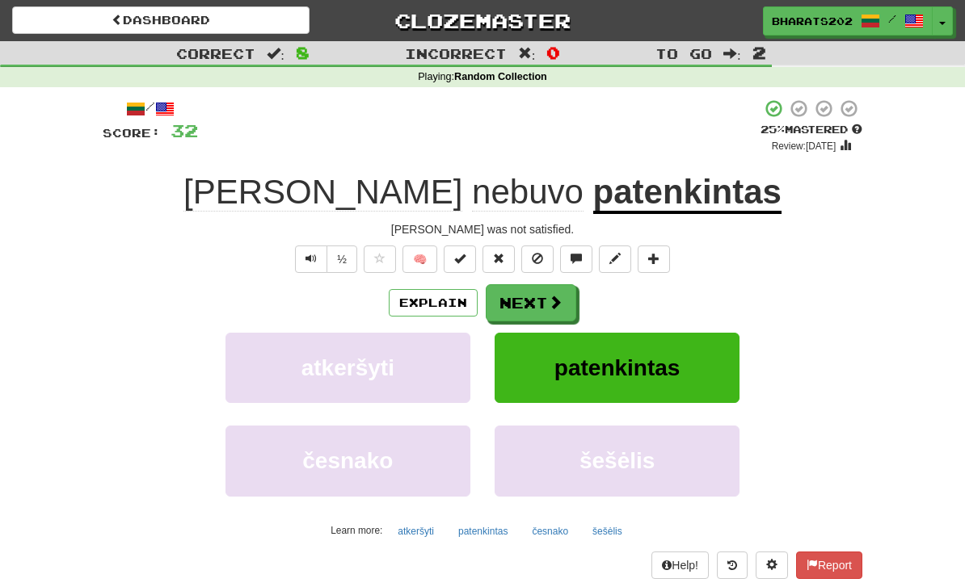
click at [510, 298] on button "Next" at bounding box center [530, 302] width 90 height 37
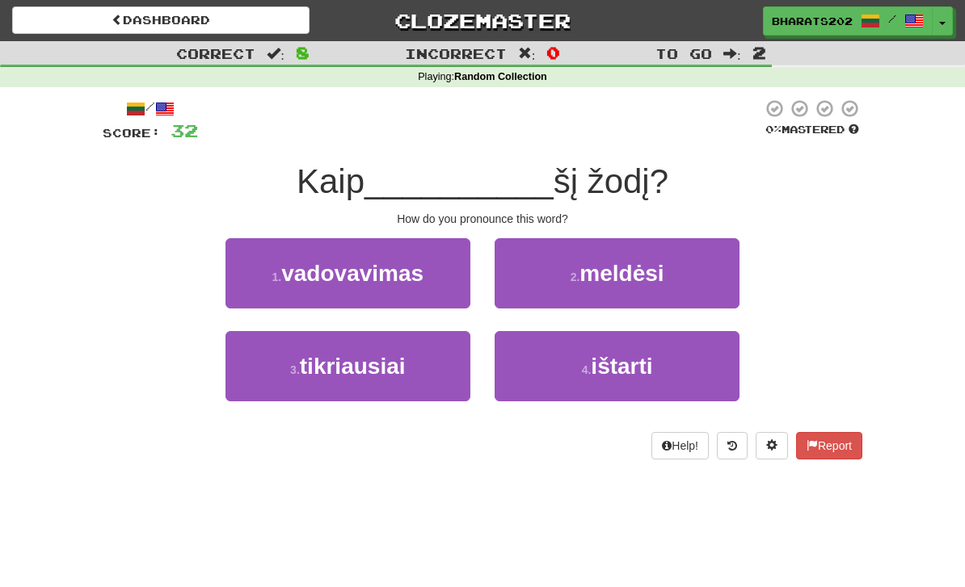
click at [567, 372] on button "4 . ištarti" at bounding box center [616, 366] width 245 height 70
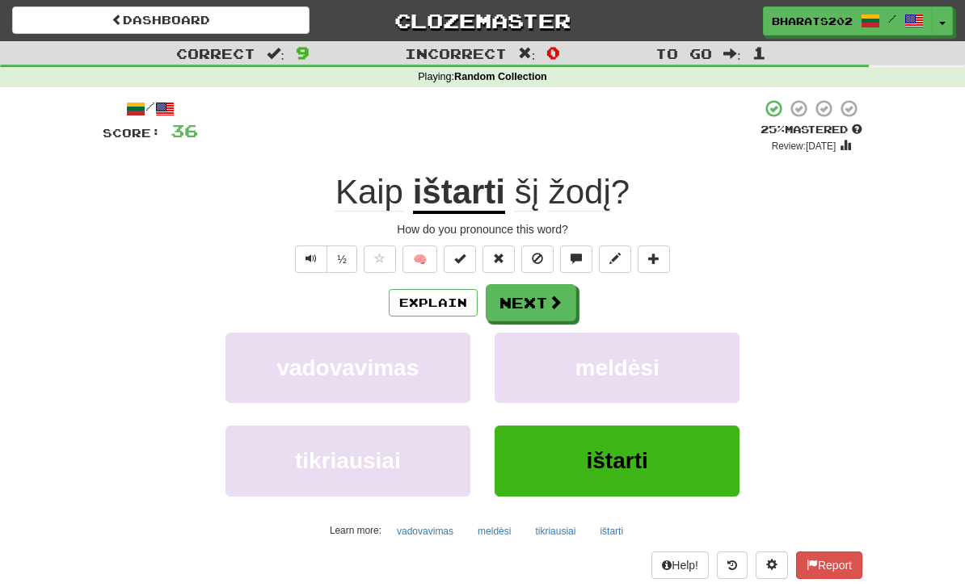
click at [529, 301] on button "Next" at bounding box center [530, 302] width 90 height 37
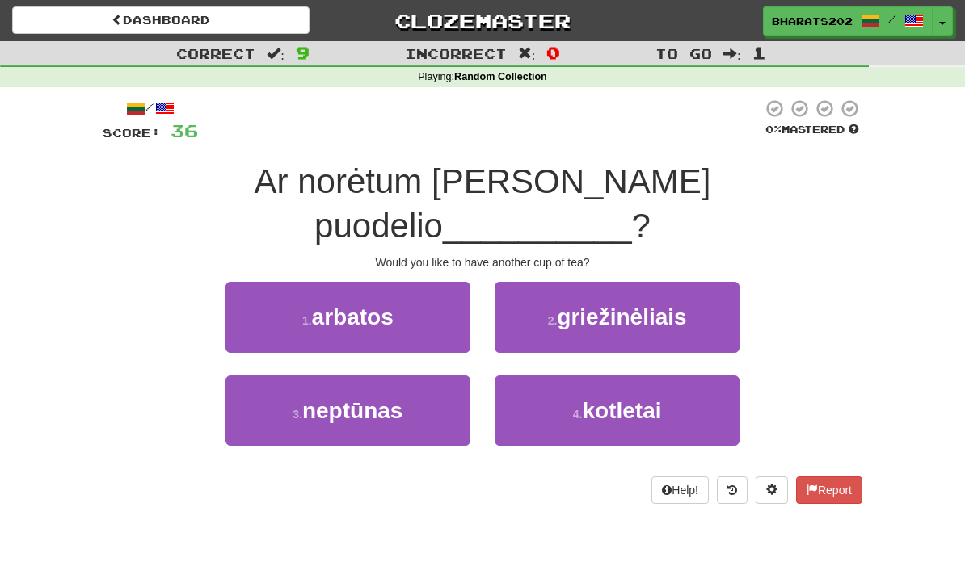
click at [367, 285] on button "1 . [GEOGRAPHIC_DATA]" at bounding box center [347, 317] width 245 height 70
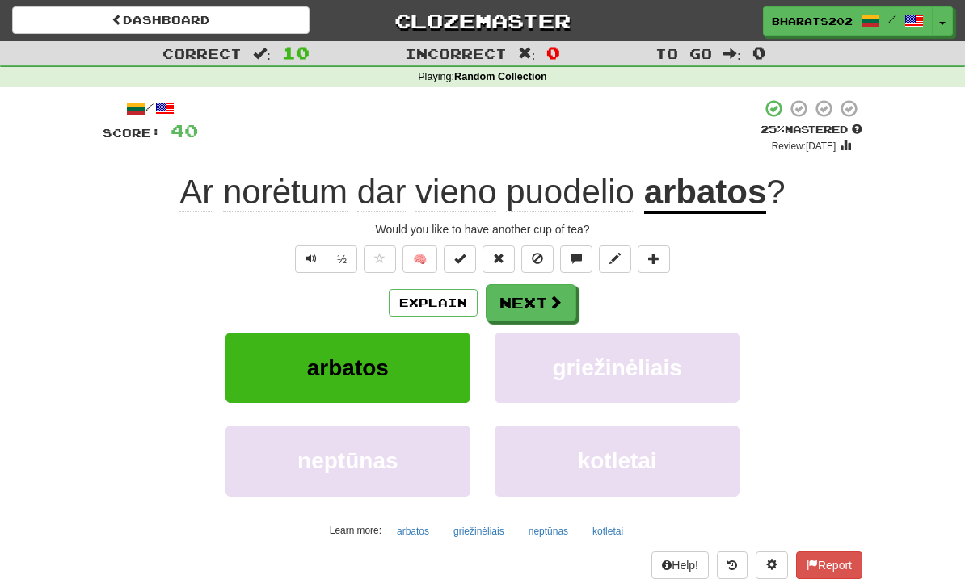
click at [519, 298] on button "Next" at bounding box center [530, 302] width 90 height 37
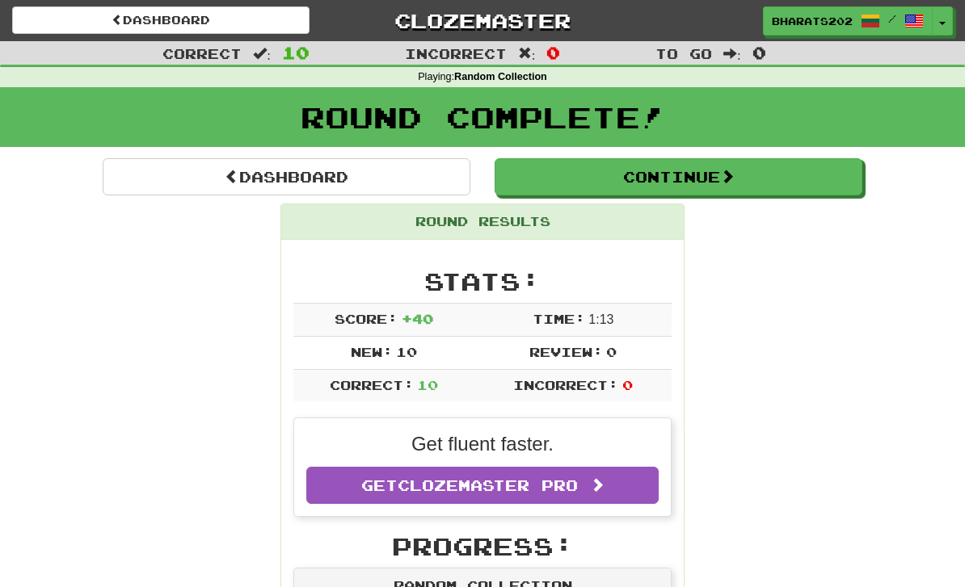
click at [274, 175] on link "Dashboard" at bounding box center [287, 176] width 368 height 37
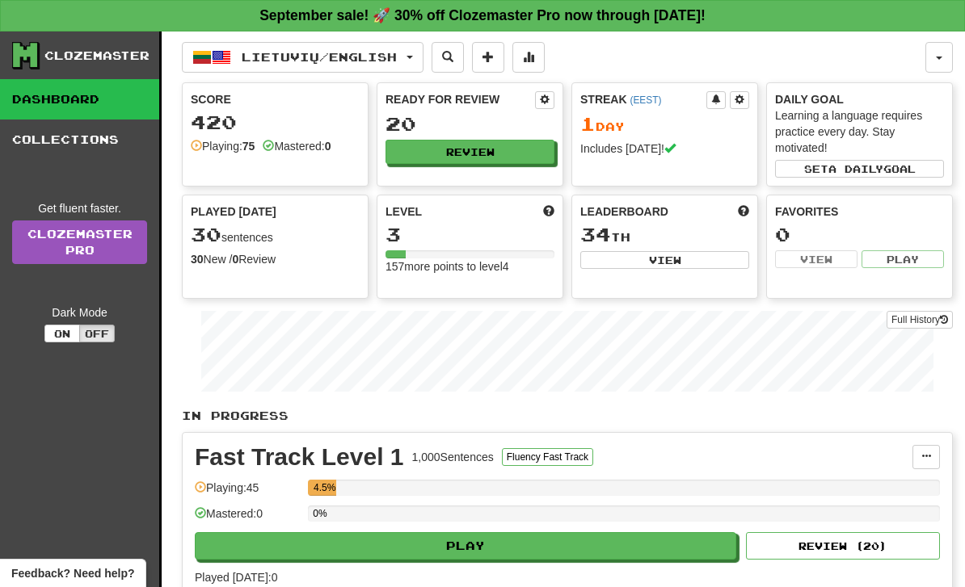
click at [69, 138] on link "Collections" at bounding box center [79, 140] width 159 height 40
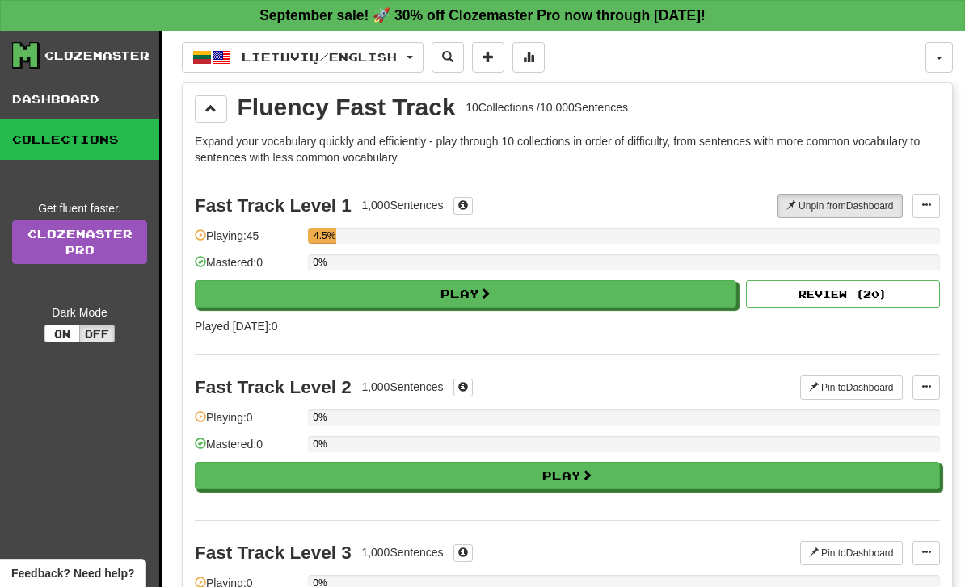
click at [397, 55] on span "Lietuvių / English" at bounding box center [319, 57] width 155 height 14
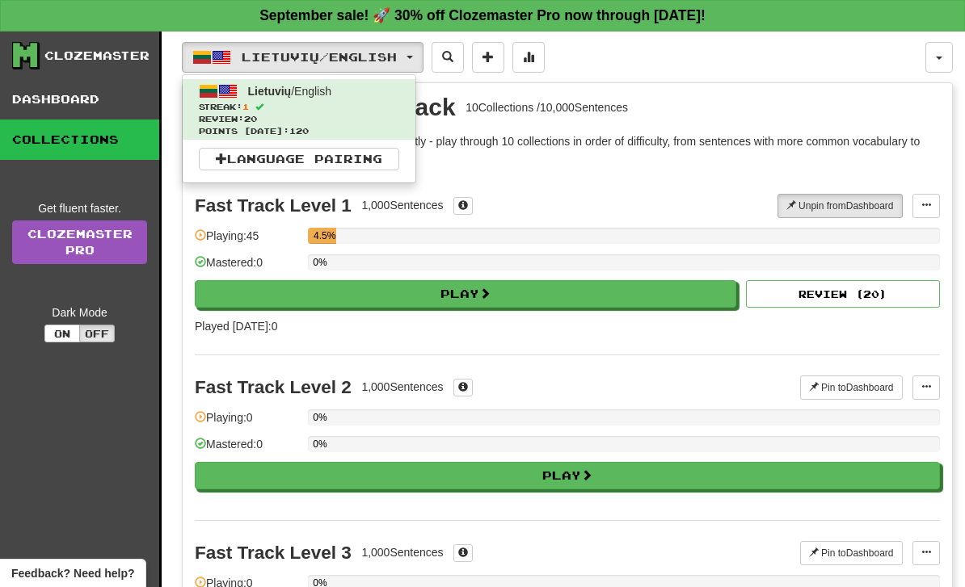
click at [642, 137] on div at bounding box center [482, 293] width 965 height 587
